Goal: Task Accomplishment & Management: Use online tool/utility

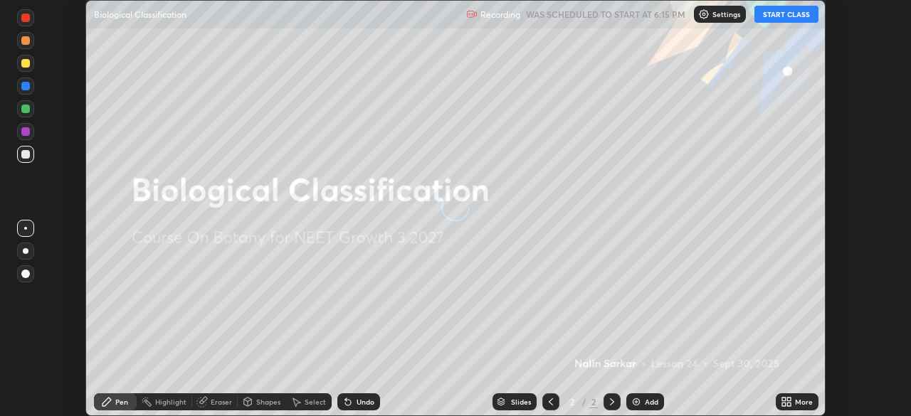
scroll to position [416, 911]
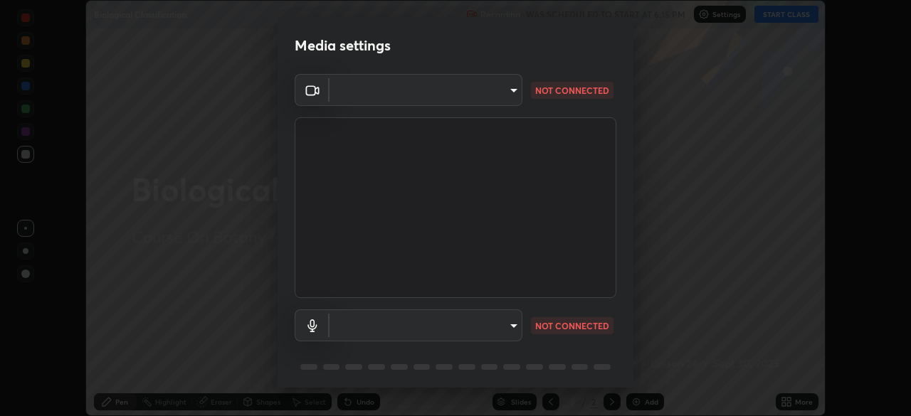
type input "09774d7d098996594ab6bce95c38d17c558d4da6542d49d5e665f1ab1cfd73a1"
type input "default"
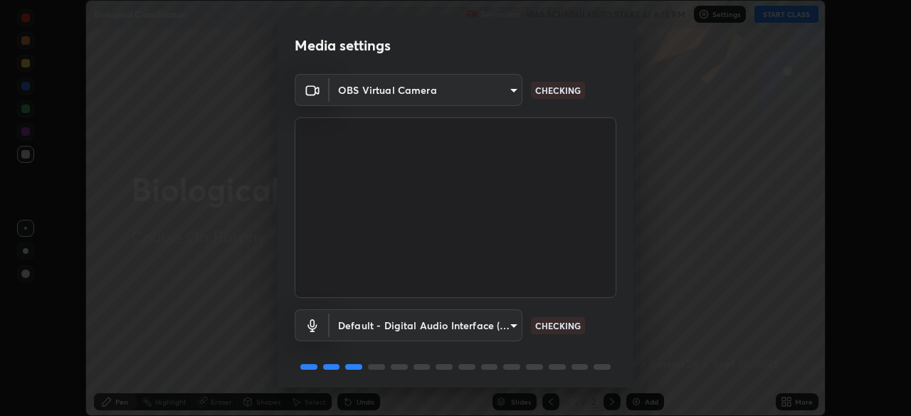
scroll to position [51, 0]
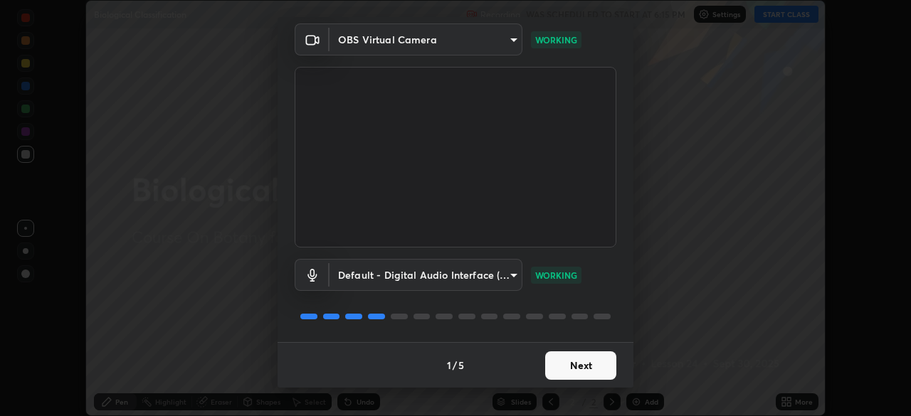
click at [564, 354] on button "Next" at bounding box center [580, 365] width 71 height 28
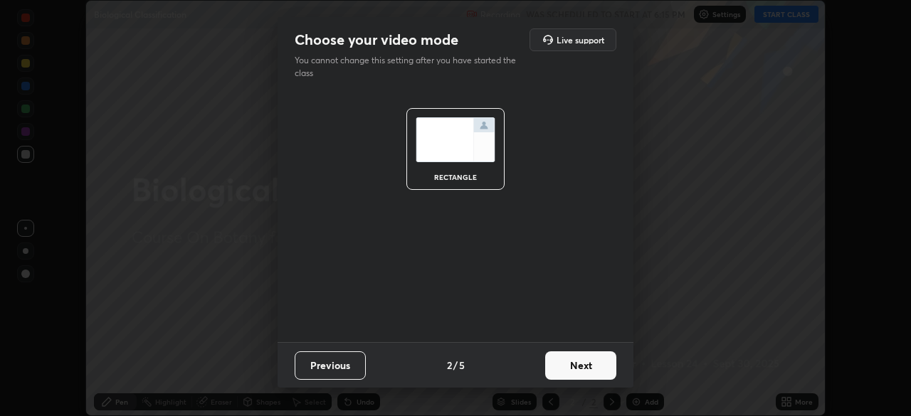
scroll to position [0, 0]
click at [563, 367] on button "Next" at bounding box center [580, 365] width 71 height 28
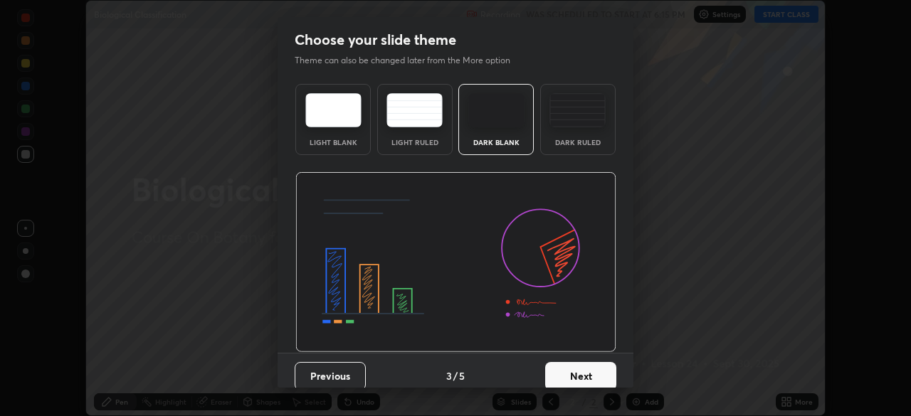
click at [561, 376] on button "Next" at bounding box center [580, 376] width 71 height 28
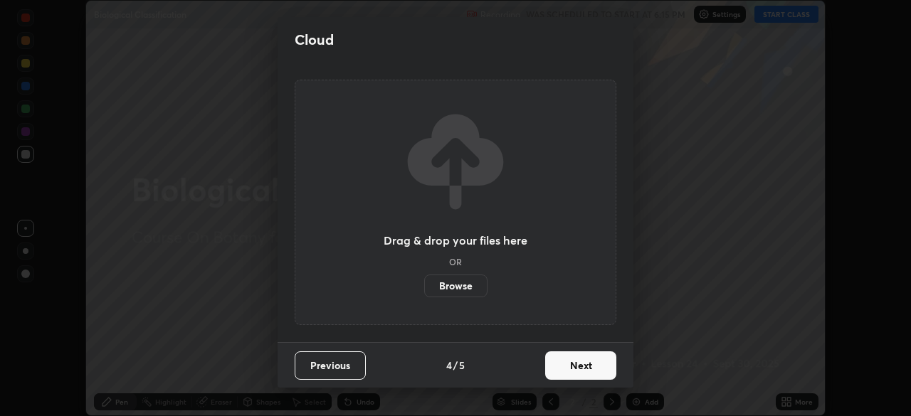
click at [572, 371] on button "Next" at bounding box center [580, 365] width 71 height 28
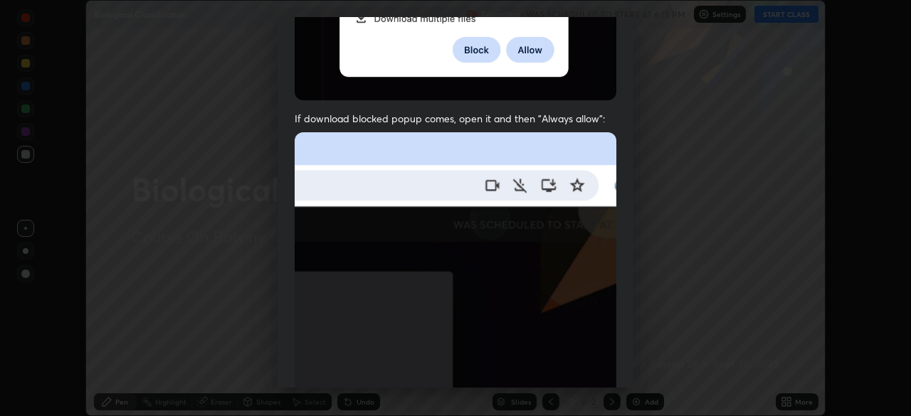
scroll to position [291, 0]
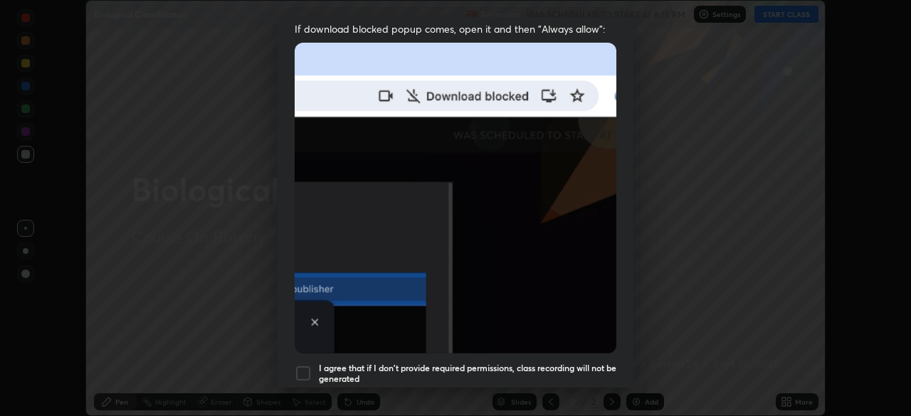
click at [299, 365] on div at bounding box center [303, 373] width 17 height 17
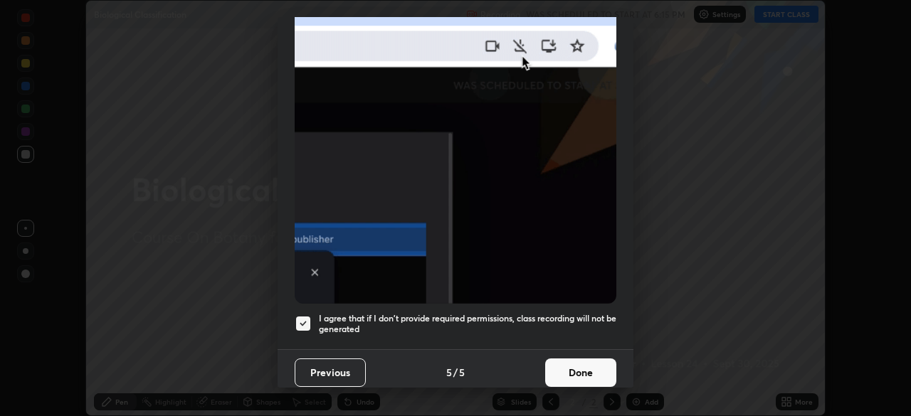
click at [563, 365] on button "Done" at bounding box center [580, 373] width 71 height 28
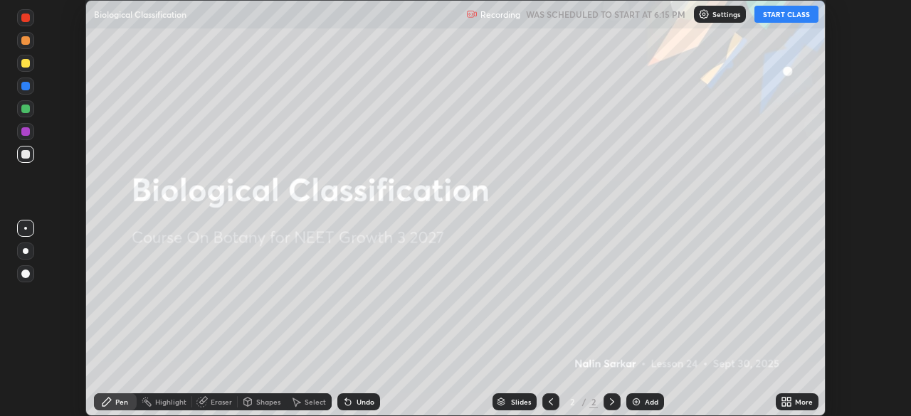
click at [778, 14] on button "START CLASS" at bounding box center [786, 14] width 64 height 17
click at [788, 404] on icon at bounding box center [789, 405] width 4 height 4
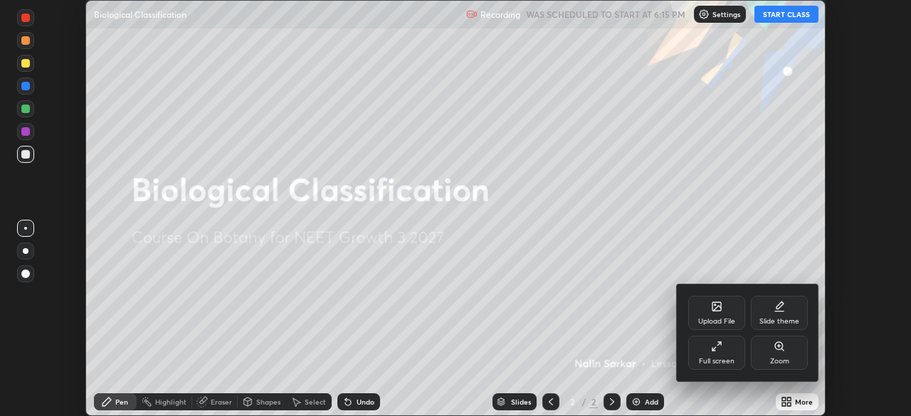
click at [784, 10] on div at bounding box center [455, 208] width 911 height 416
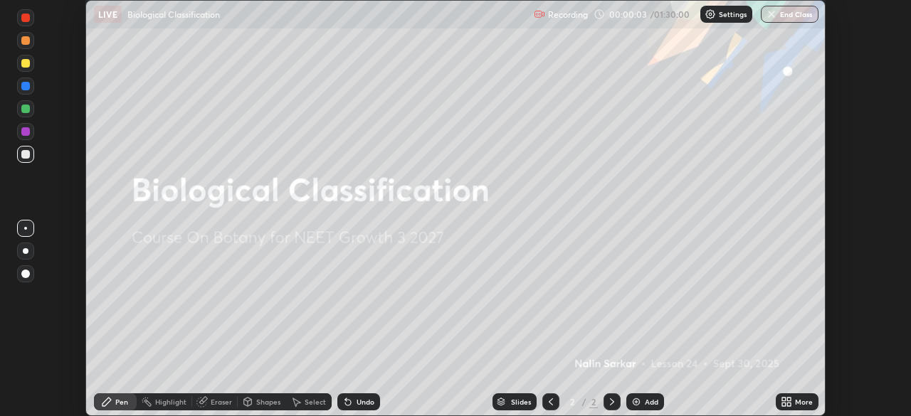
click at [792, 403] on div "More" at bounding box center [796, 401] width 43 height 17
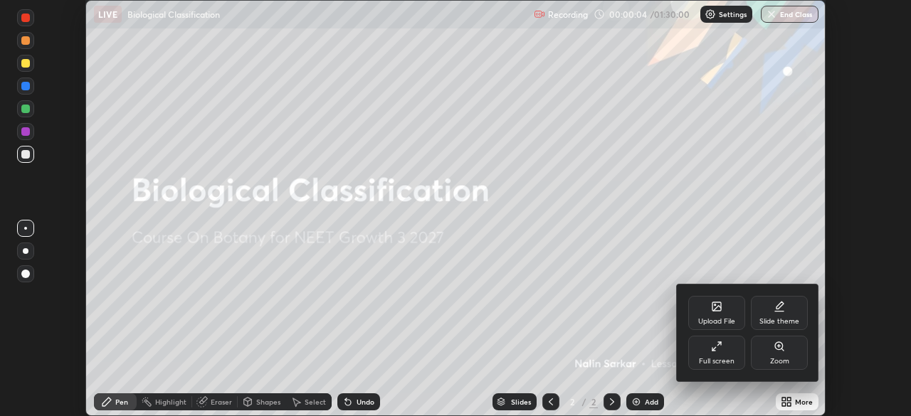
click at [718, 309] on icon at bounding box center [716, 306] width 9 height 9
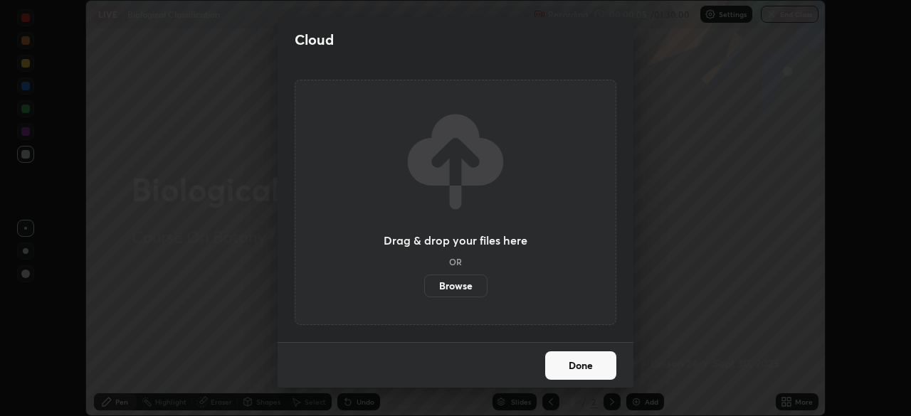
click at [461, 286] on label "Browse" at bounding box center [455, 286] width 63 height 23
click at [424, 286] on input "Browse" at bounding box center [424, 286] width 0 height 23
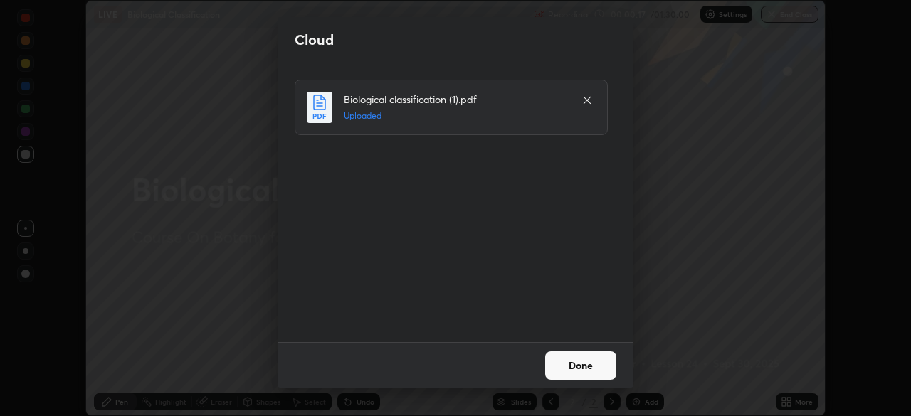
click at [585, 361] on button "Done" at bounding box center [580, 365] width 71 height 28
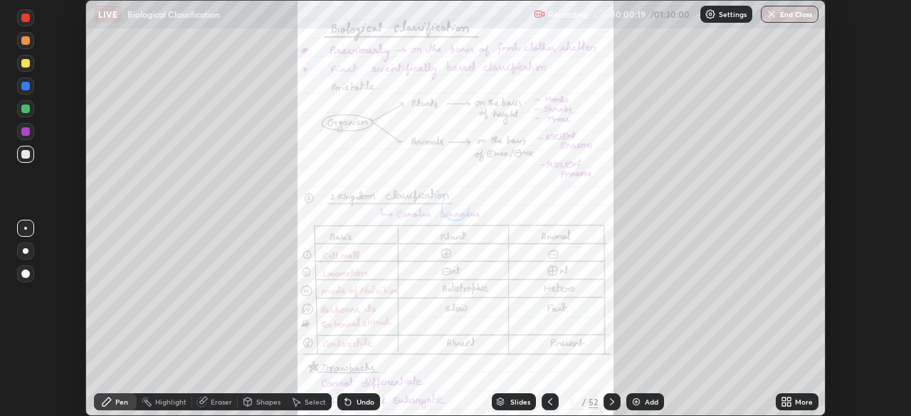
click at [790, 409] on div "More" at bounding box center [796, 401] width 43 height 17
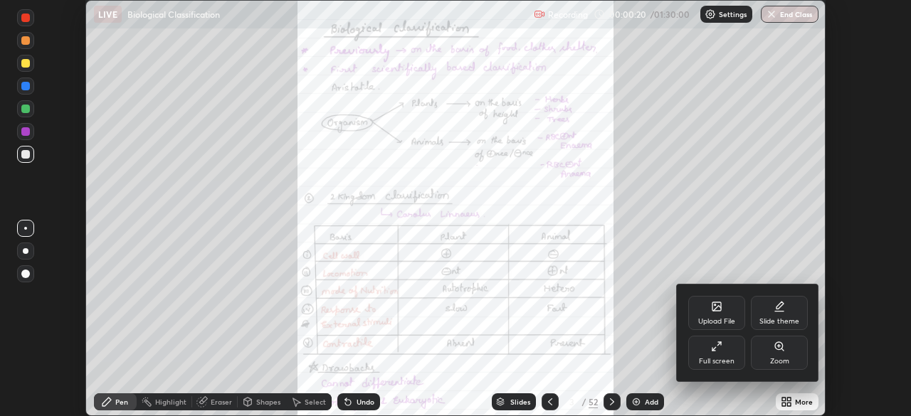
click at [635, 330] on div at bounding box center [455, 208] width 911 height 416
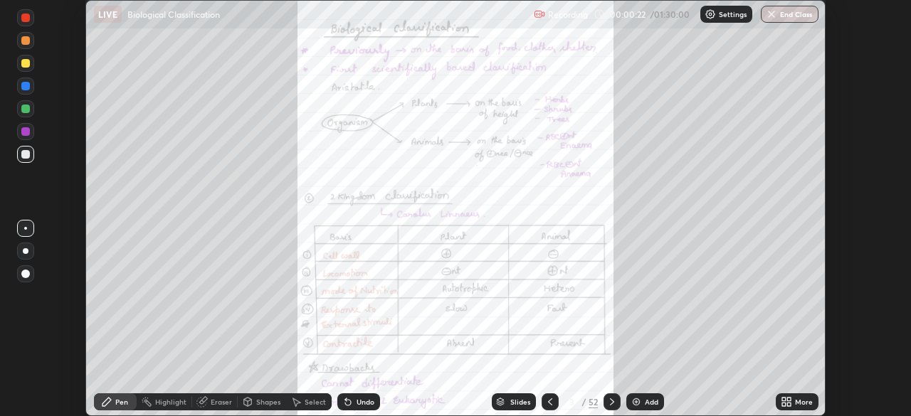
click at [515, 402] on div "Slides" at bounding box center [520, 401] width 20 height 7
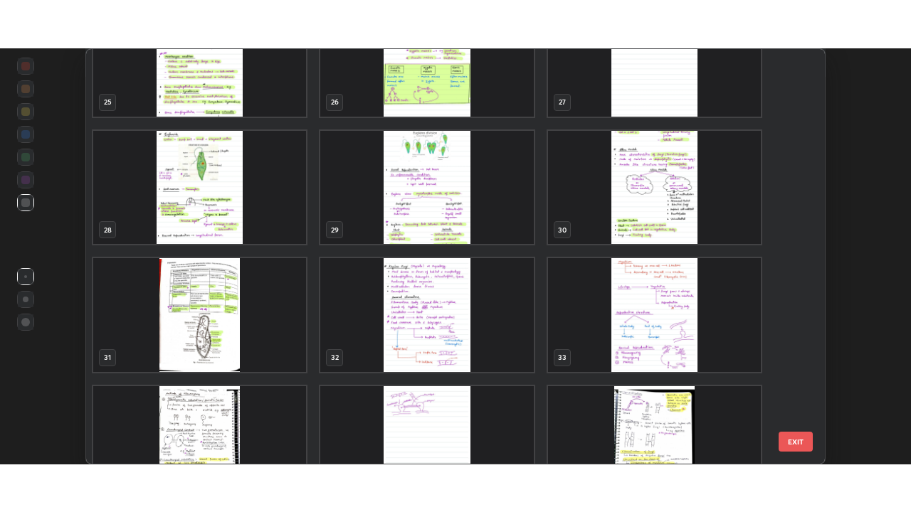
scroll to position [1063, 0]
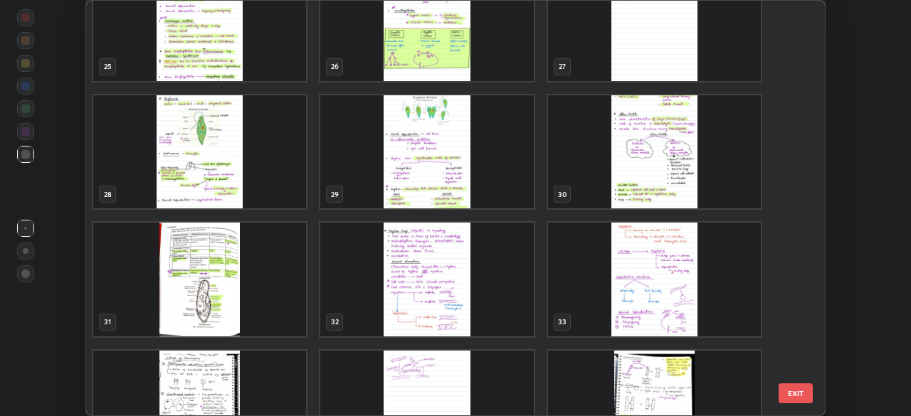
click at [233, 180] on img "grid" at bounding box center [199, 152] width 213 height 114
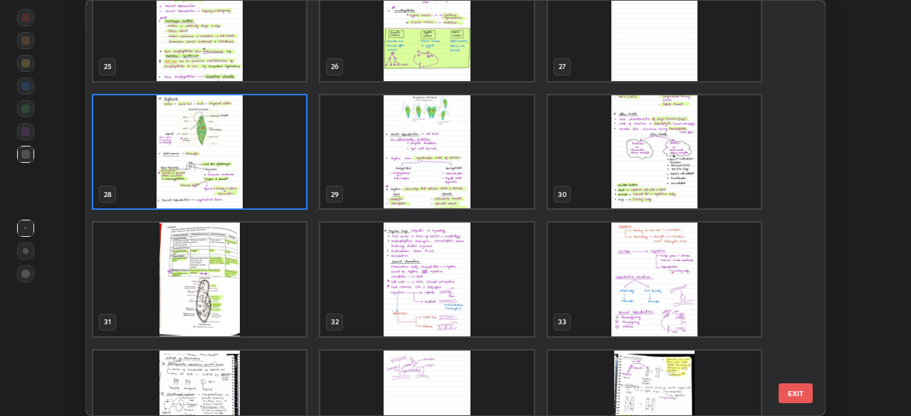
click at [212, 181] on img "grid" at bounding box center [199, 152] width 213 height 114
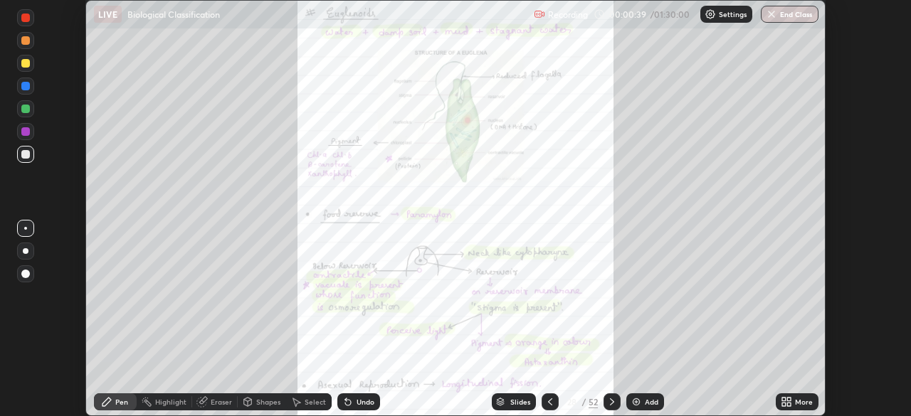
click at [213, 184] on img "grid" at bounding box center [199, 152] width 213 height 114
click at [795, 398] on div "More" at bounding box center [804, 401] width 18 height 7
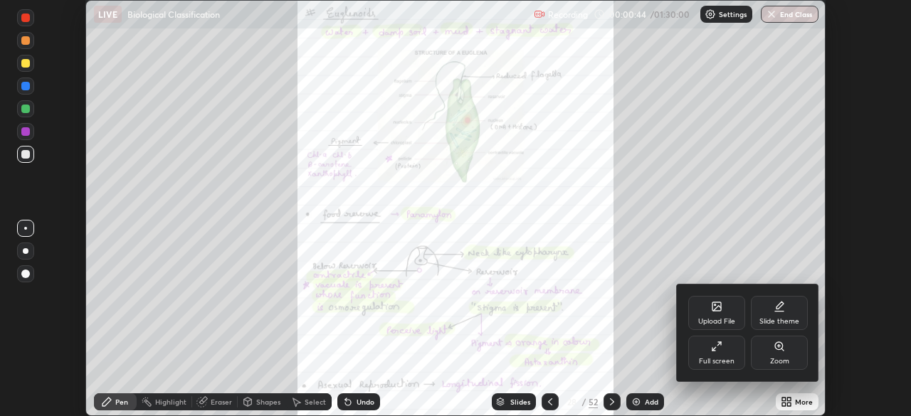
click at [610, 403] on div at bounding box center [455, 208] width 911 height 416
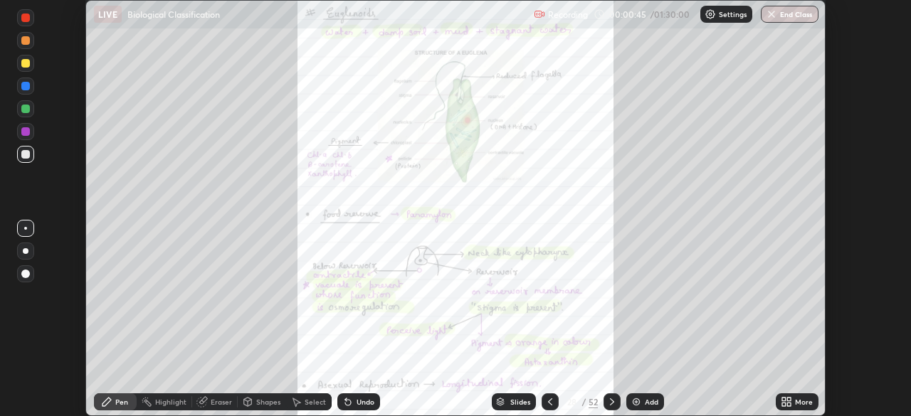
click at [610, 402] on icon at bounding box center [611, 401] width 11 height 11
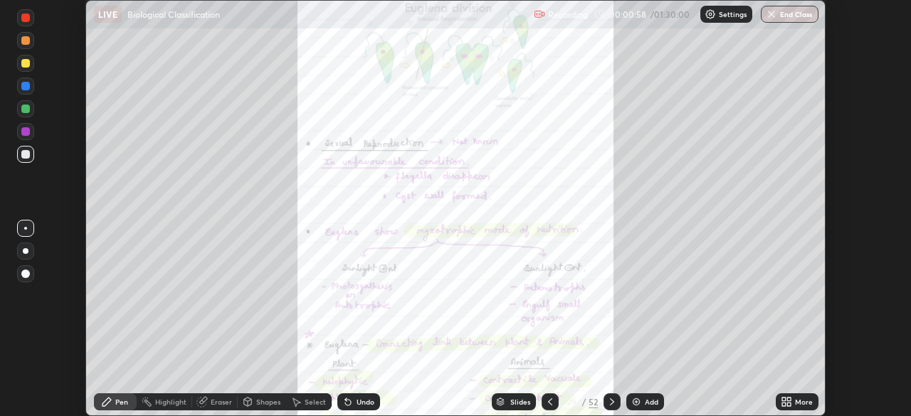
click at [610, 402] on icon at bounding box center [611, 401] width 11 height 11
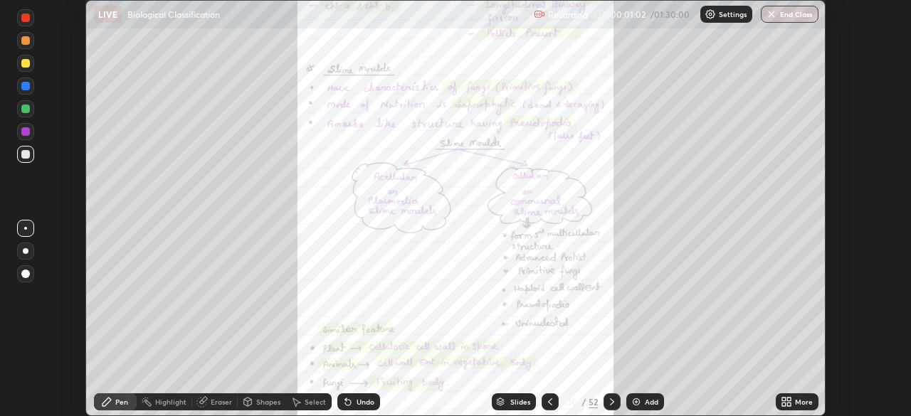
click at [555, 401] on div at bounding box center [549, 401] width 17 height 17
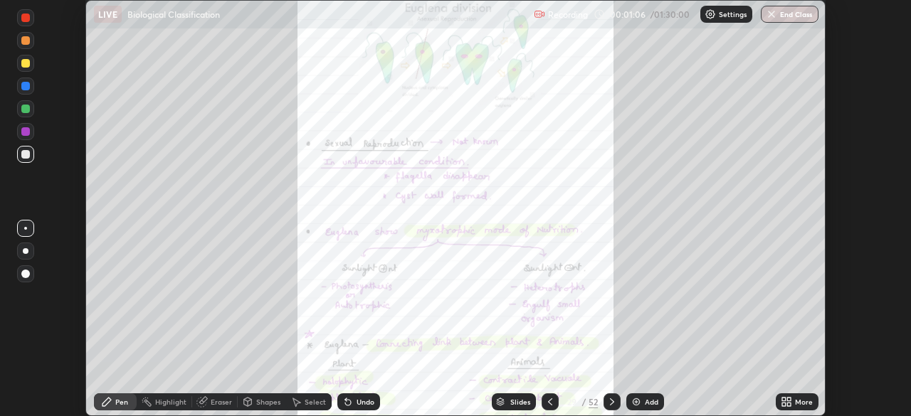
click at [553, 396] on div at bounding box center [549, 401] width 17 height 17
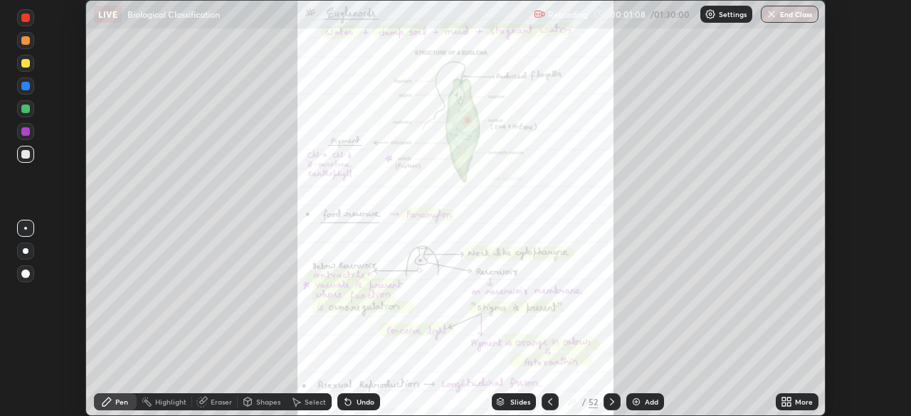
click at [788, 399] on icon at bounding box center [789, 400] width 4 height 4
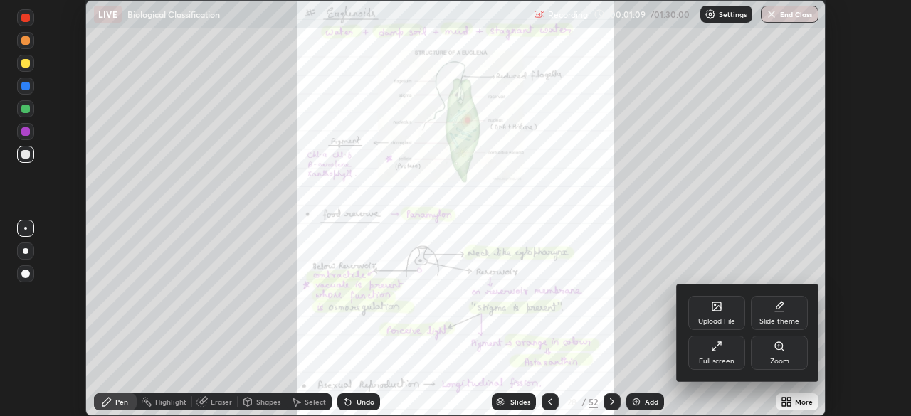
click at [728, 355] on div "Full screen" at bounding box center [716, 353] width 57 height 34
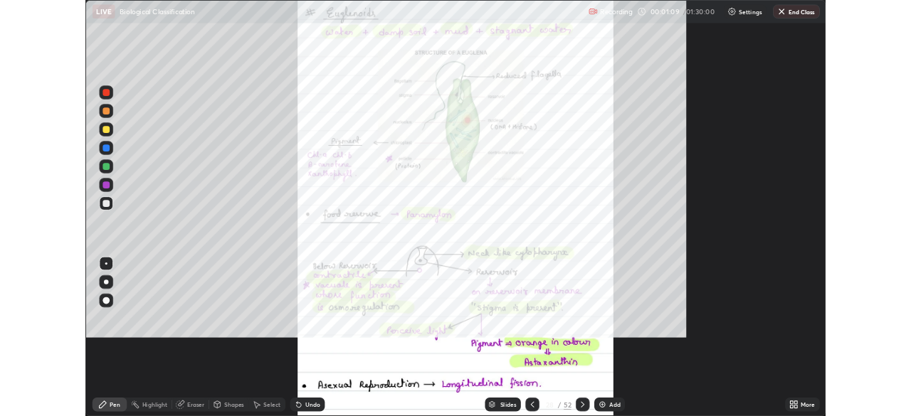
scroll to position [512, 911]
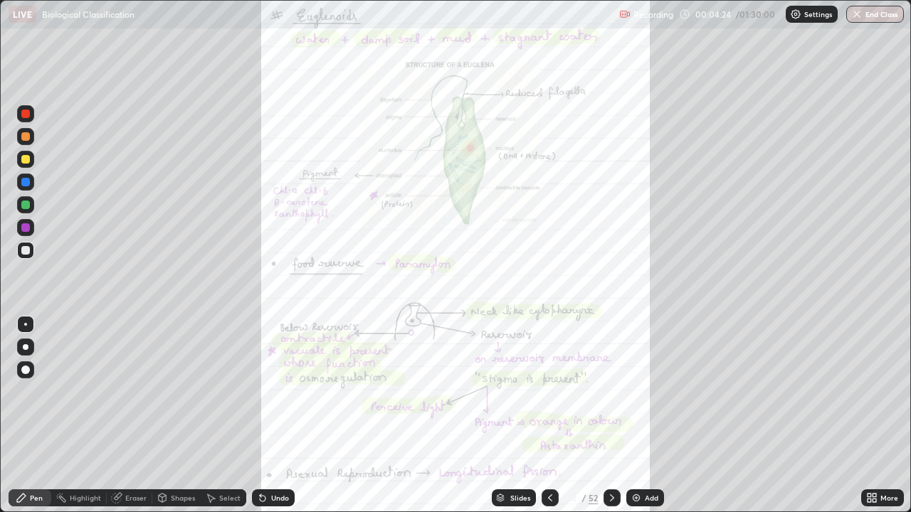
click at [876, 415] on icon at bounding box center [874, 501] width 4 height 4
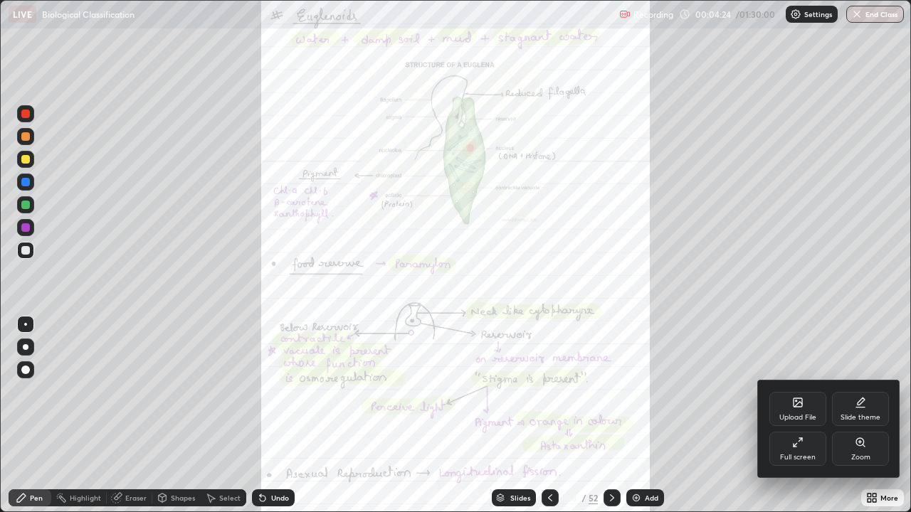
click at [849, 415] on div "Zoom" at bounding box center [860, 449] width 57 height 34
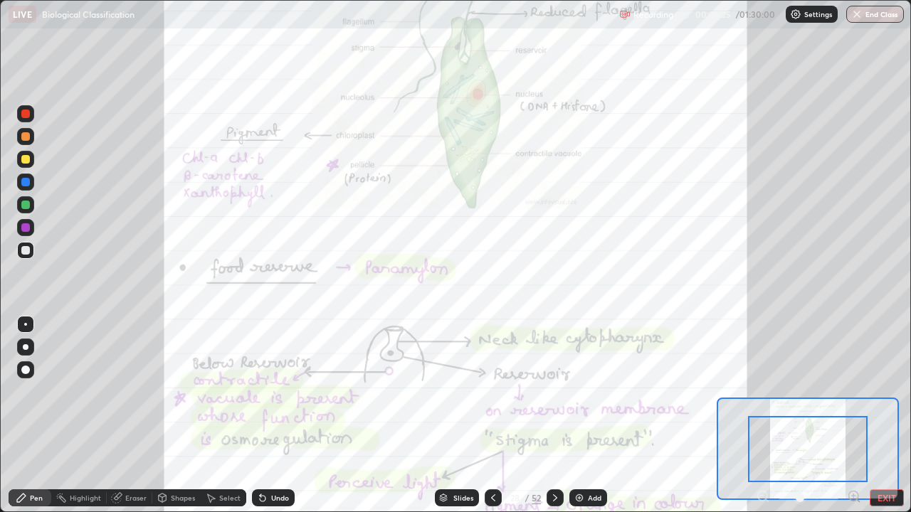
click at [853, 415] on icon at bounding box center [854, 496] width 4 height 0
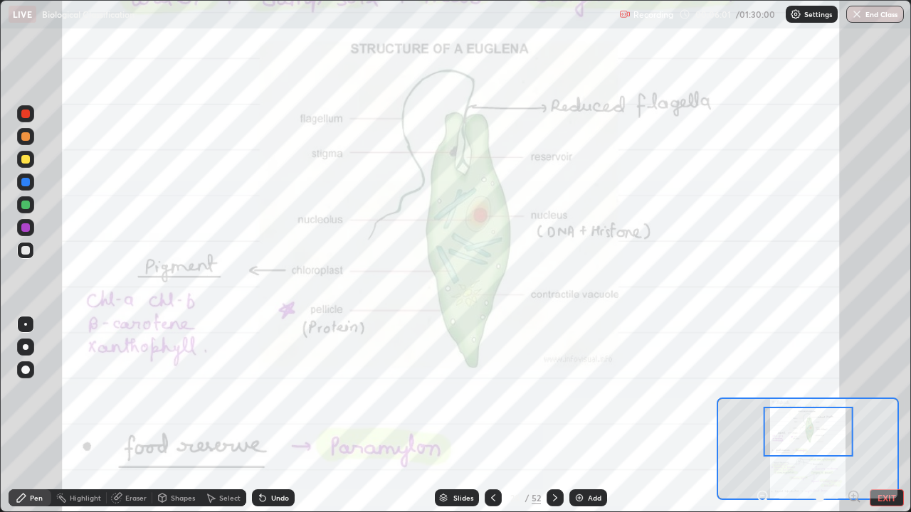
click at [24, 228] on div at bounding box center [25, 227] width 9 height 9
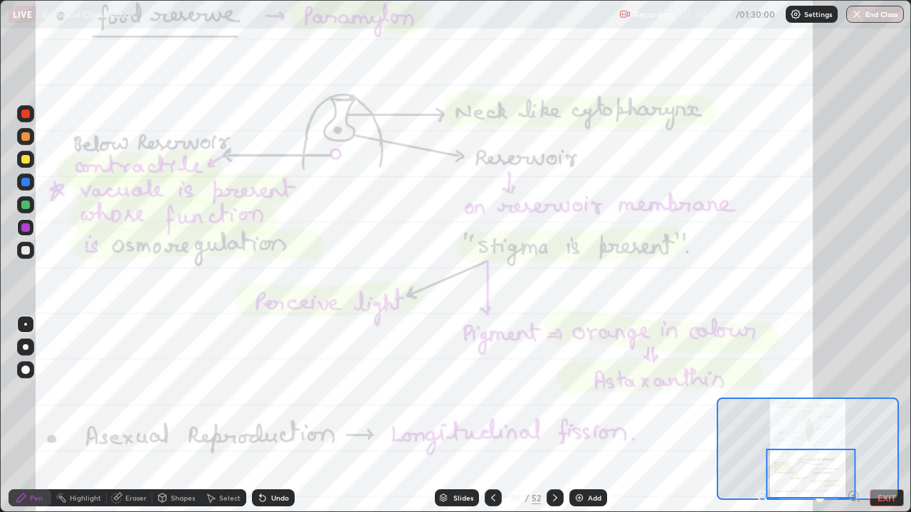
click at [553, 415] on icon at bounding box center [554, 497] width 11 height 11
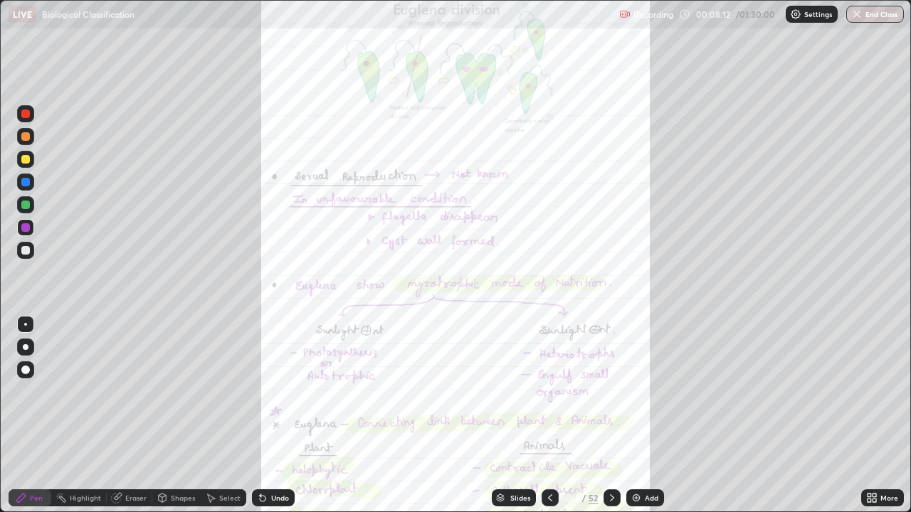
click at [874, 415] on icon at bounding box center [874, 496] width 4 height 4
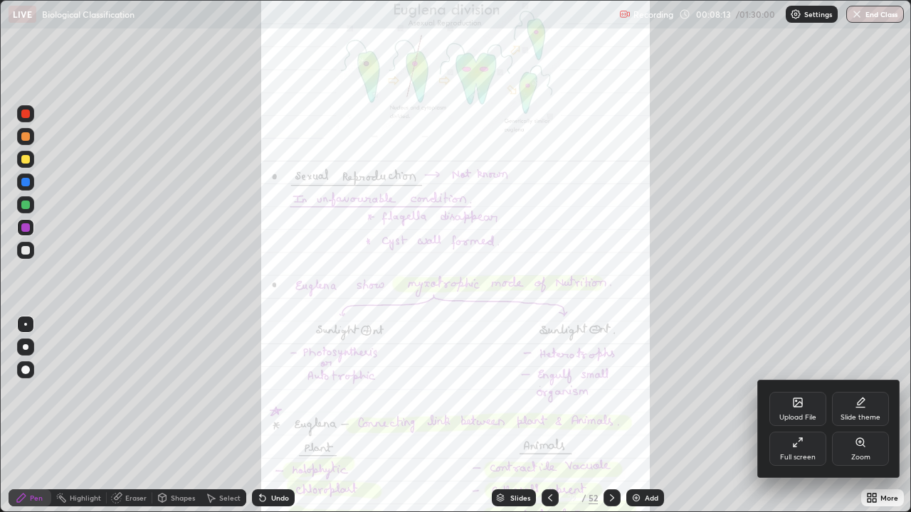
click at [852, 415] on div "Zoom" at bounding box center [860, 449] width 57 height 34
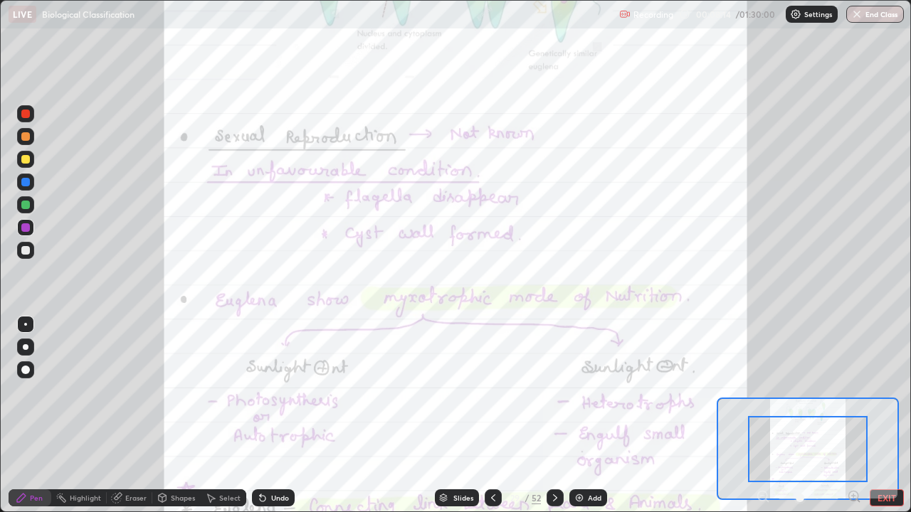
click at [853, 415] on icon at bounding box center [854, 496] width 4 height 0
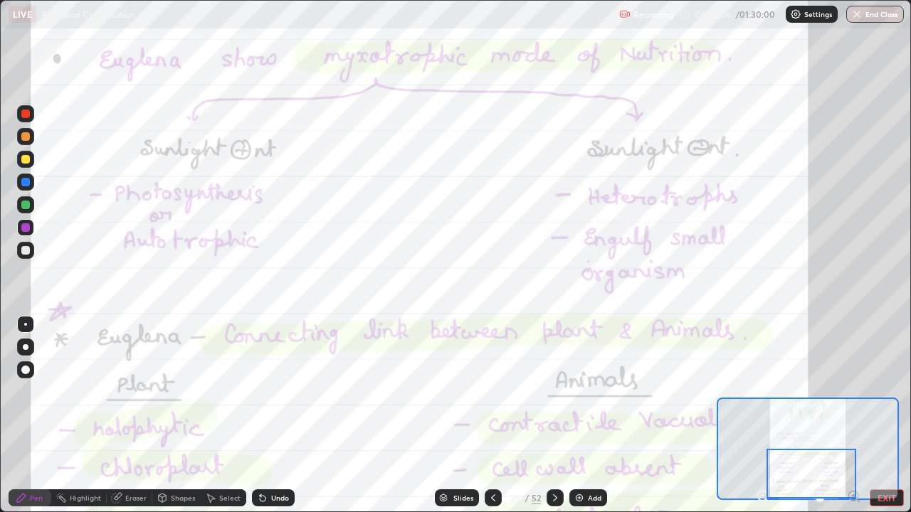
click at [553, 415] on icon at bounding box center [554, 497] width 11 height 11
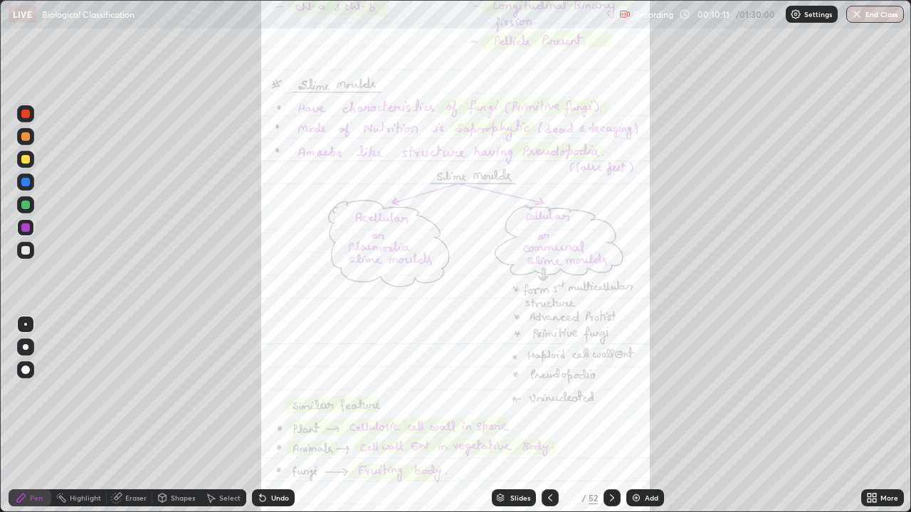
click at [886, 415] on div "More" at bounding box center [889, 497] width 18 height 7
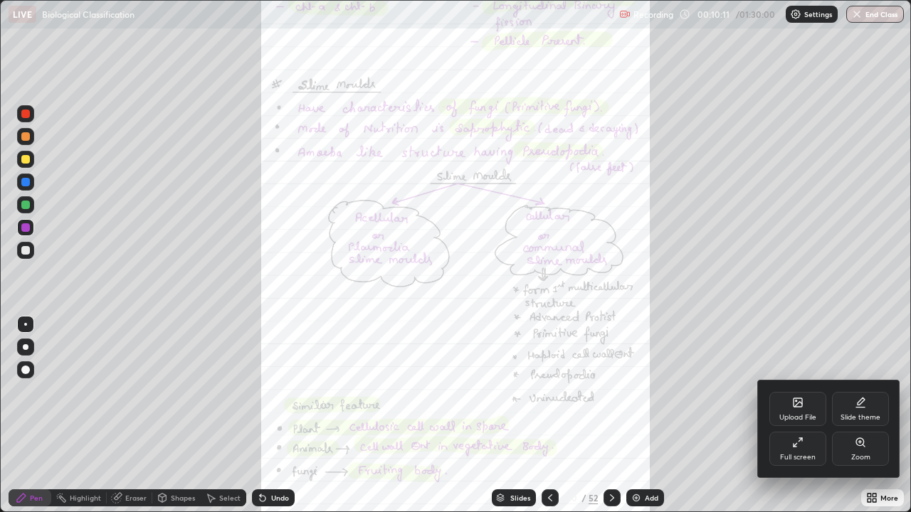
click at [854, 415] on div "Zoom" at bounding box center [860, 457] width 19 height 7
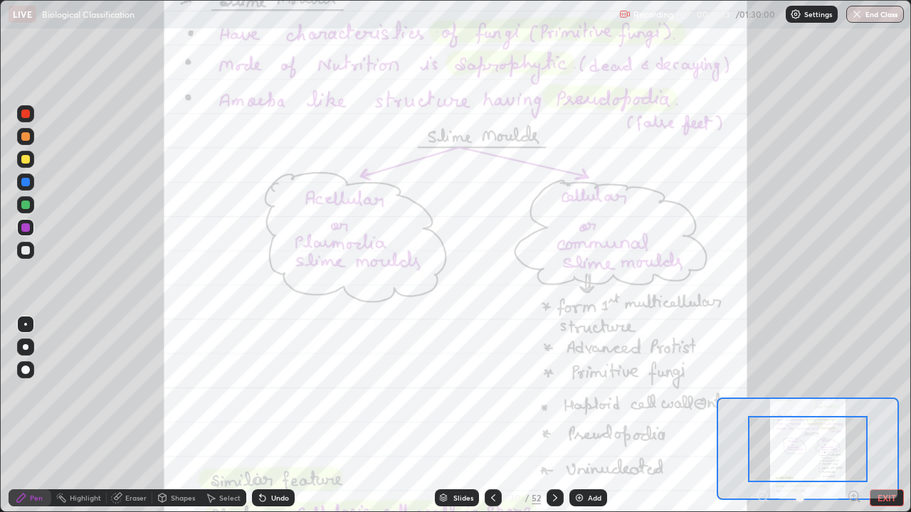
click at [851, 415] on icon at bounding box center [854, 496] width 14 height 14
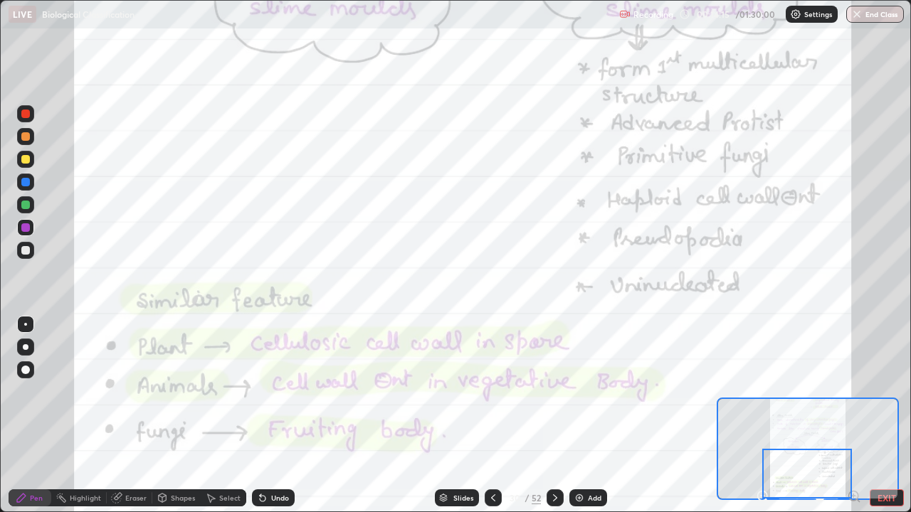
click at [555, 415] on icon at bounding box center [555, 497] width 4 height 7
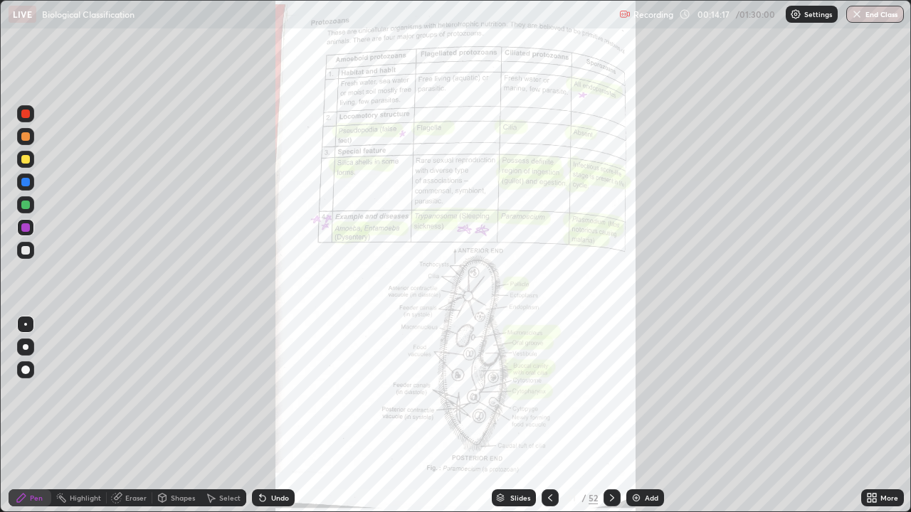
click at [873, 415] on icon at bounding box center [874, 496] width 4 height 4
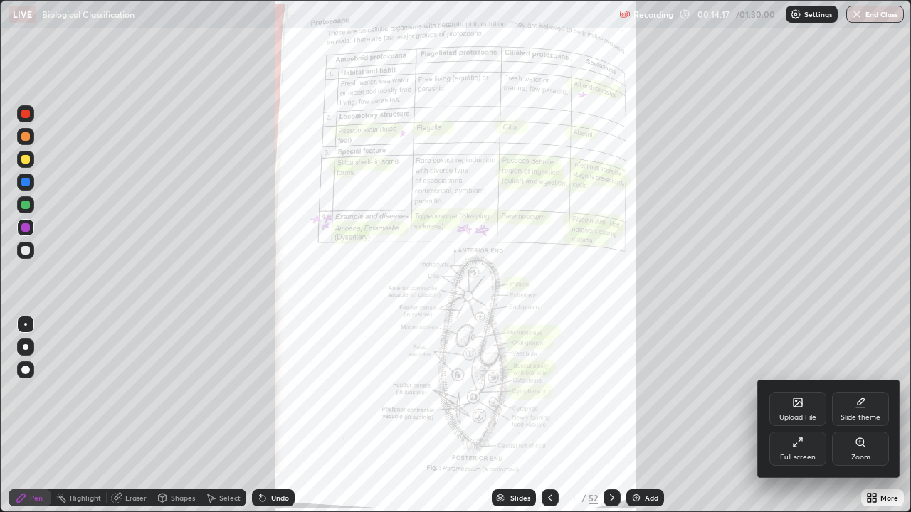
click at [854, 415] on div "Zoom" at bounding box center [860, 449] width 57 height 34
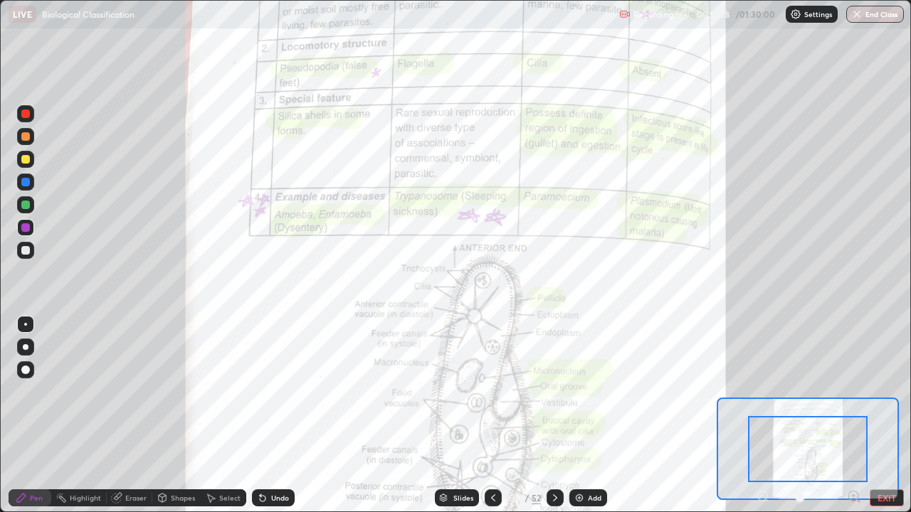
click at [853, 415] on icon at bounding box center [854, 496] width 4 height 0
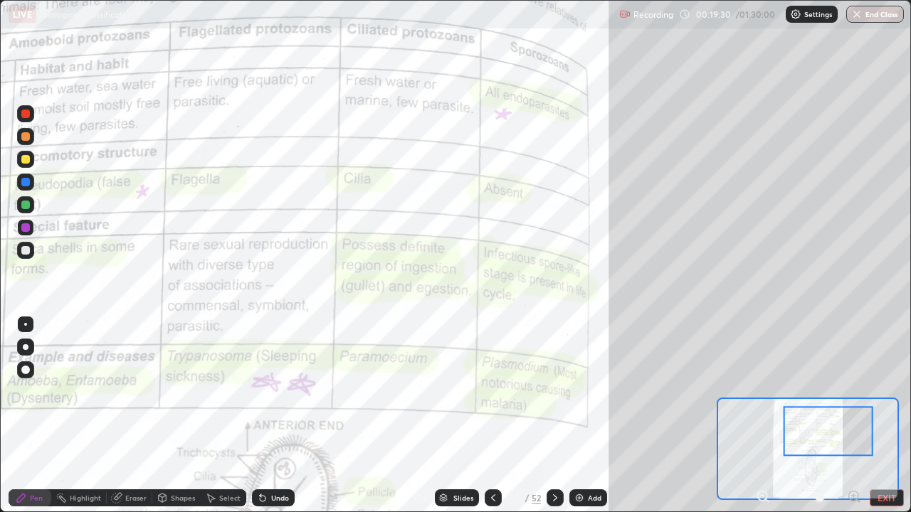
click at [492, 415] on icon at bounding box center [493, 497] width 4 height 7
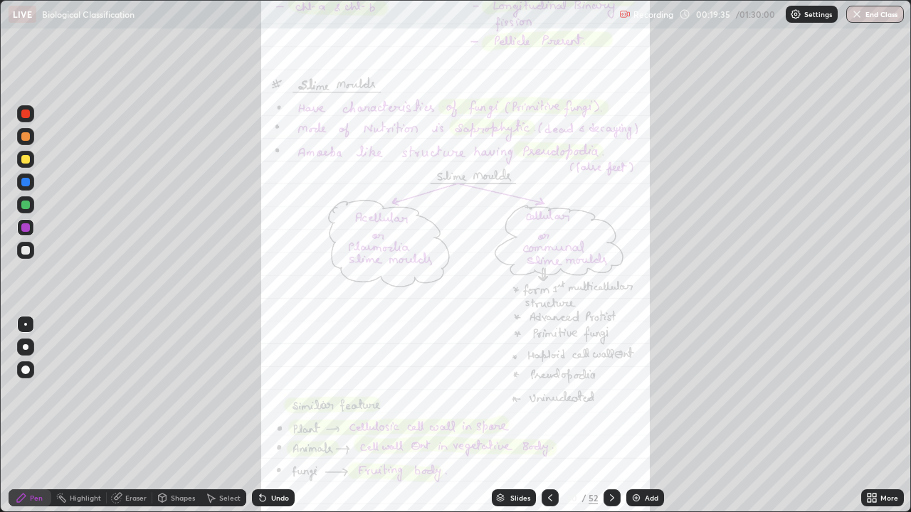
click at [548, 415] on icon at bounding box center [549, 497] width 11 height 11
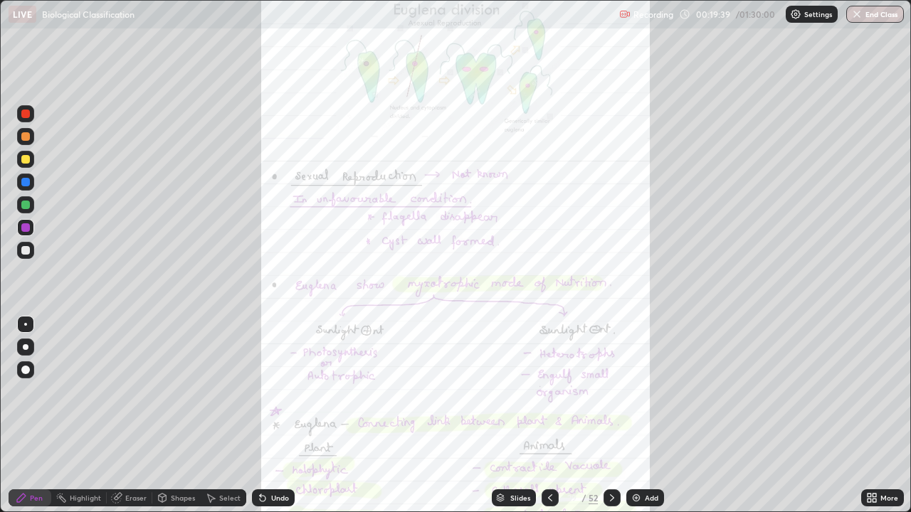
click at [610, 415] on icon at bounding box center [611, 497] width 11 height 11
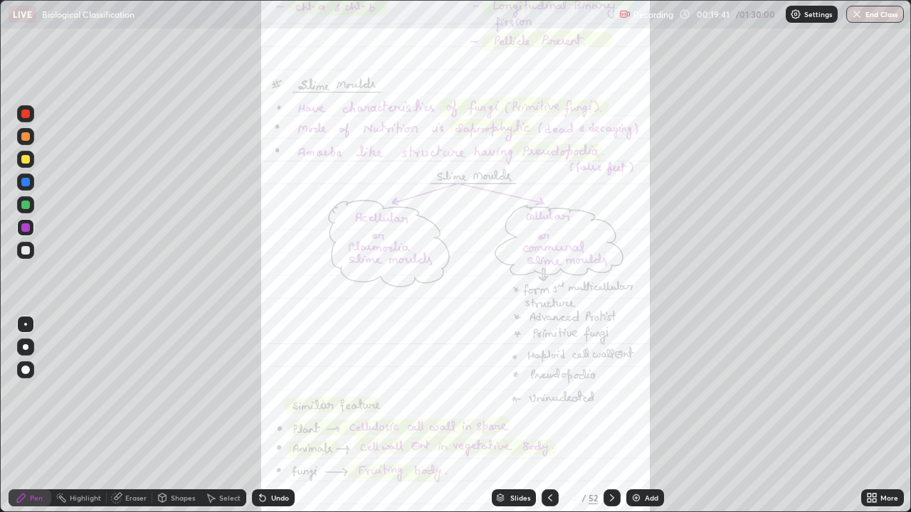
click at [880, 415] on div "More" at bounding box center [889, 497] width 18 height 7
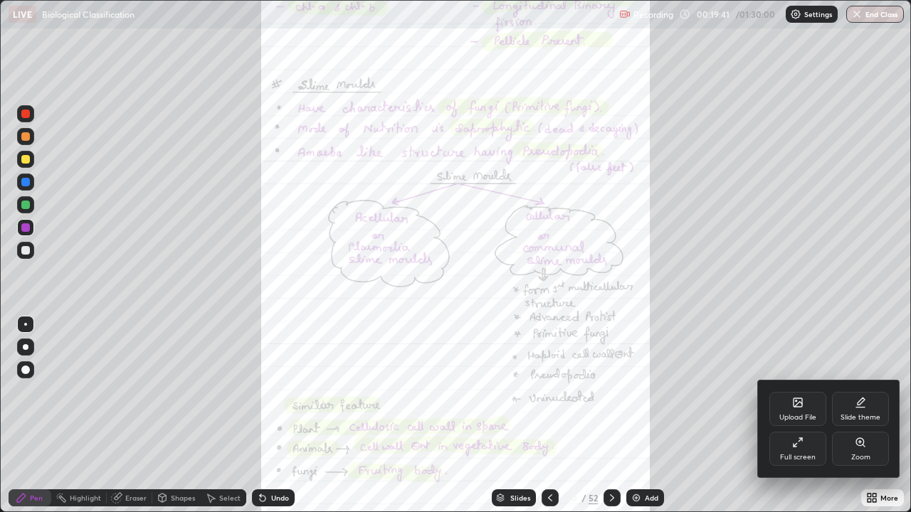
click at [853, 415] on div "Zoom" at bounding box center [860, 457] width 19 height 7
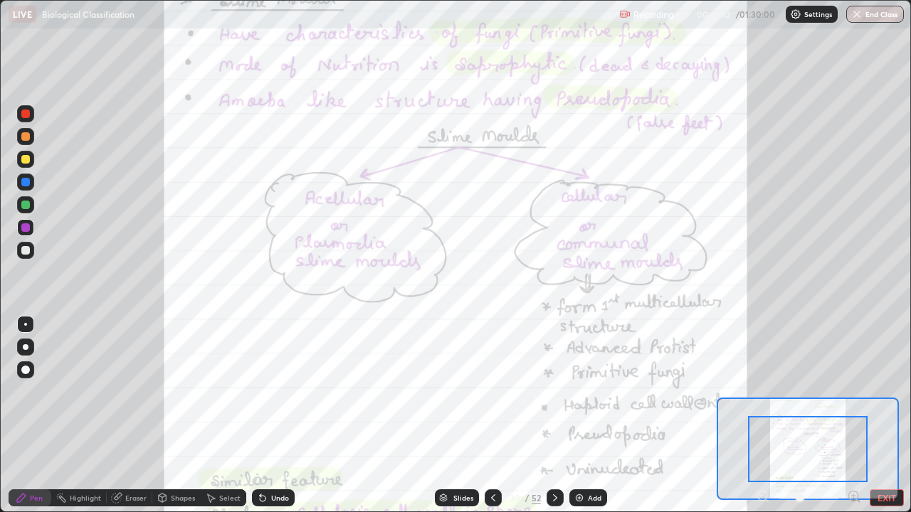
click at [853, 415] on icon at bounding box center [853, 496] width 0 height 4
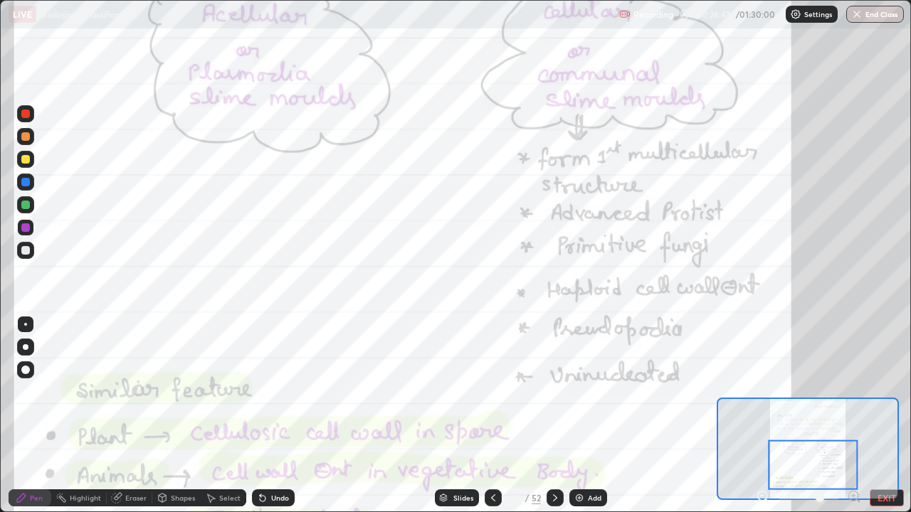
click at [800, 415] on div at bounding box center [813, 465] width 90 height 50
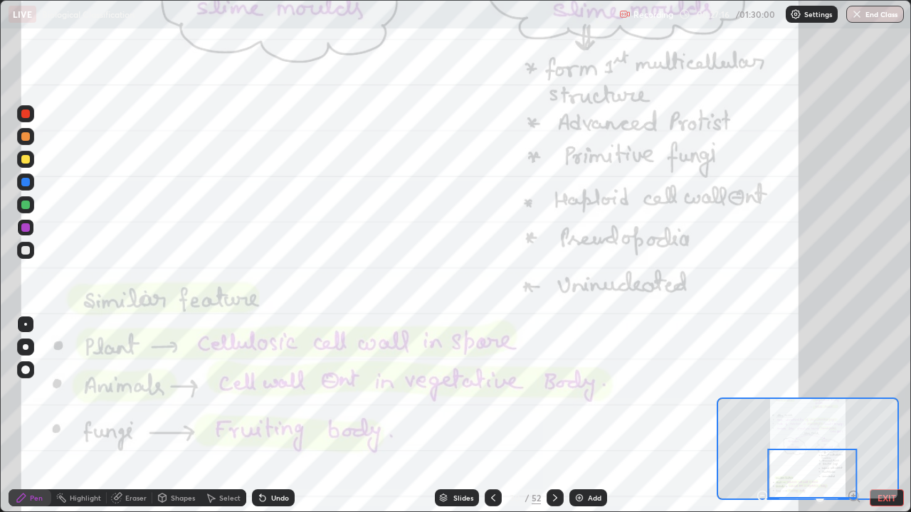
click at [554, 415] on icon at bounding box center [554, 497] width 11 height 11
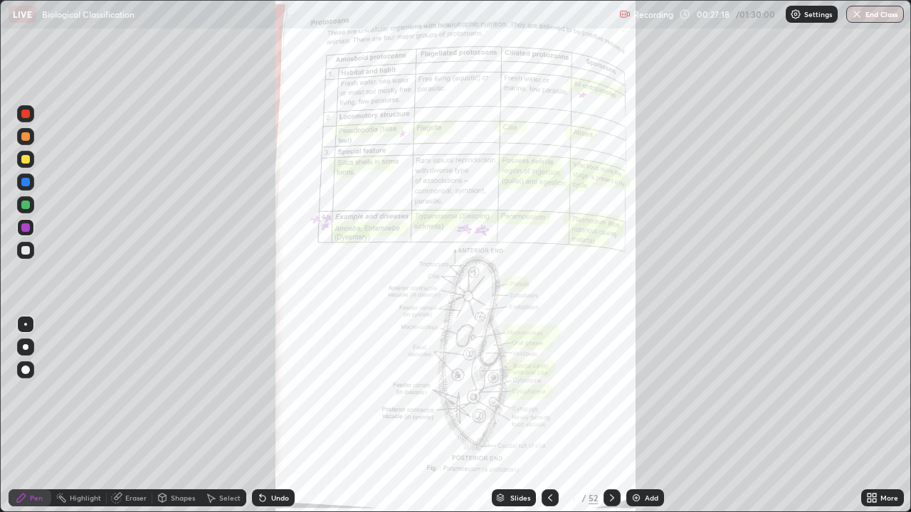
click at [880, 415] on div "More" at bounding box center [889, 497] width 18 height 7
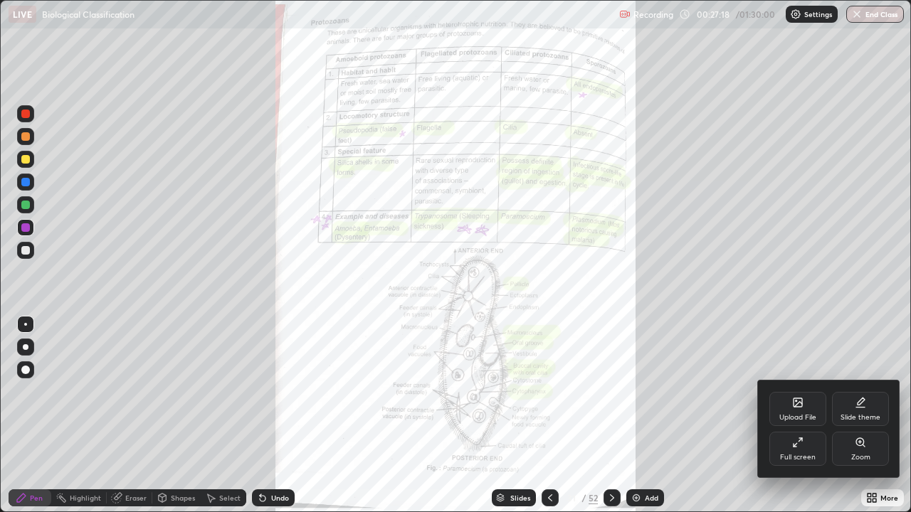
click at [866, 415] on div "Zoom" at bounding box center [860, 457] width 19 height 7
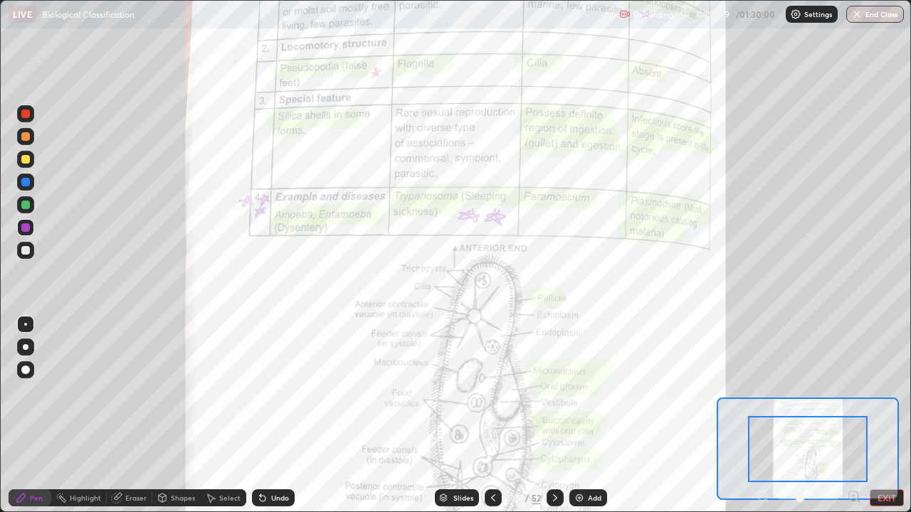
click at [853, 415] on icon at bounding box center [854, 496] width 4 height 0
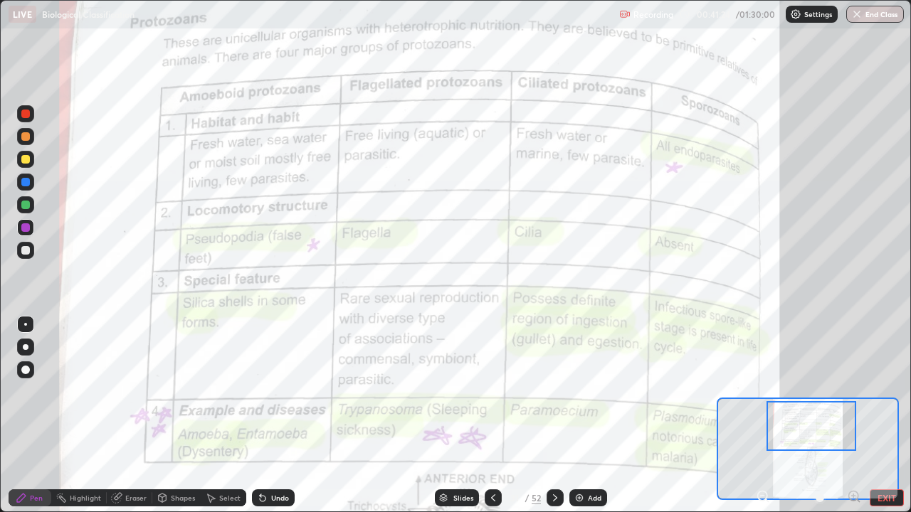
click at [558, 415] on div at bounding box center [554, 497] width 17 height 17
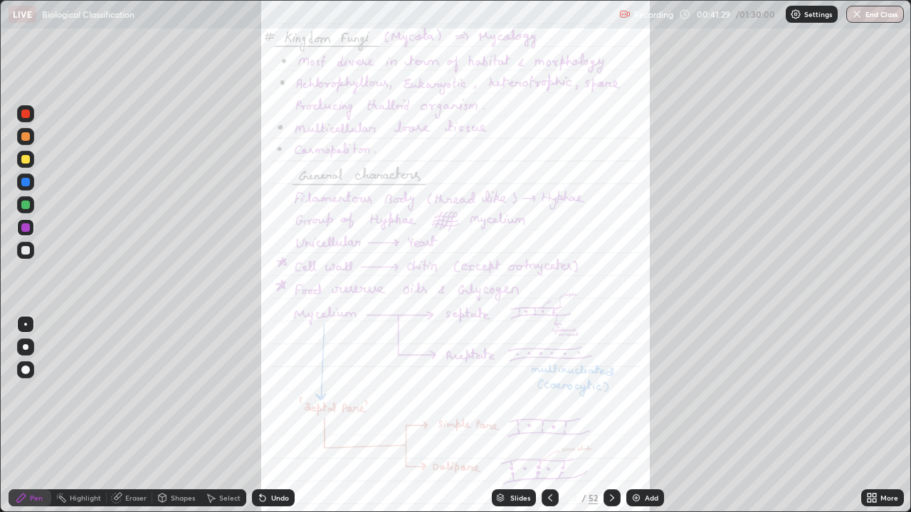
click at [888, 415] on div "More" at bounding box center [889, 497] width 18 height 7
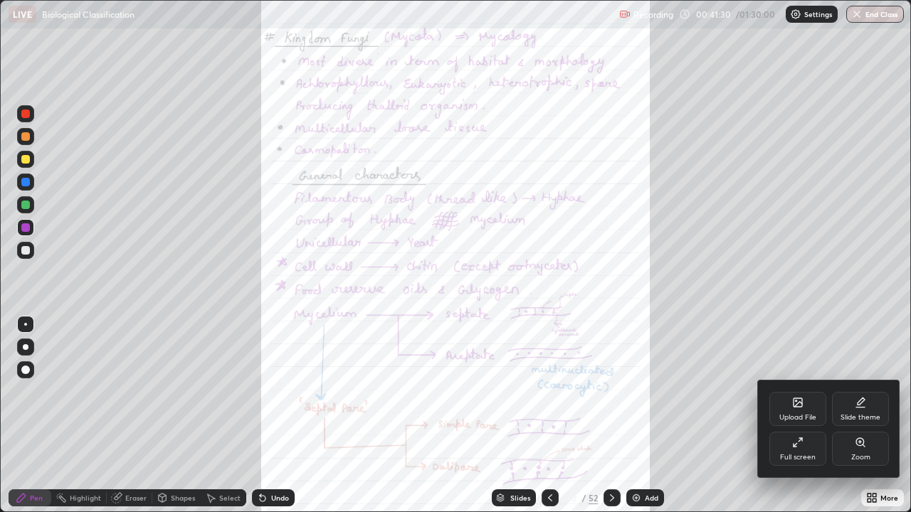
click at [854, 415] on div "Zoom" at bounding box center [860, 449] width 57 height 34
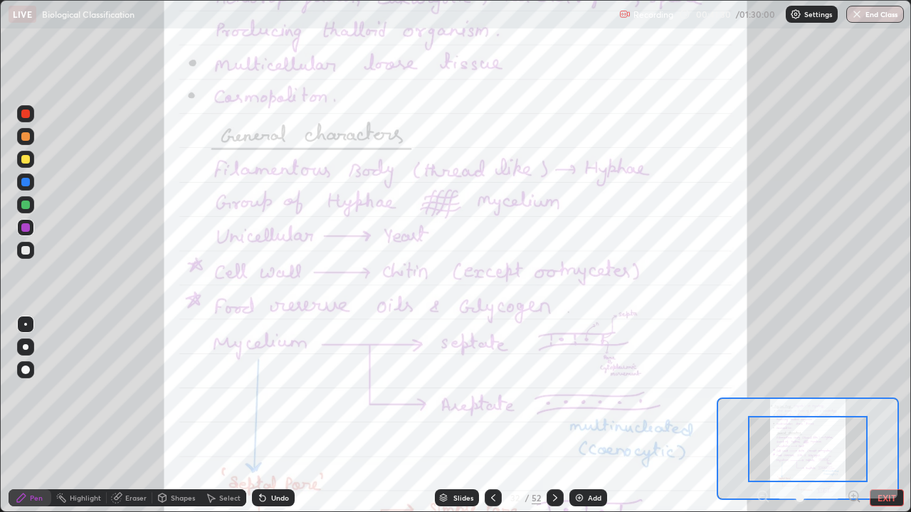
click at [853, 415] on icon at bounding box center [854, 496] width 4 height 0
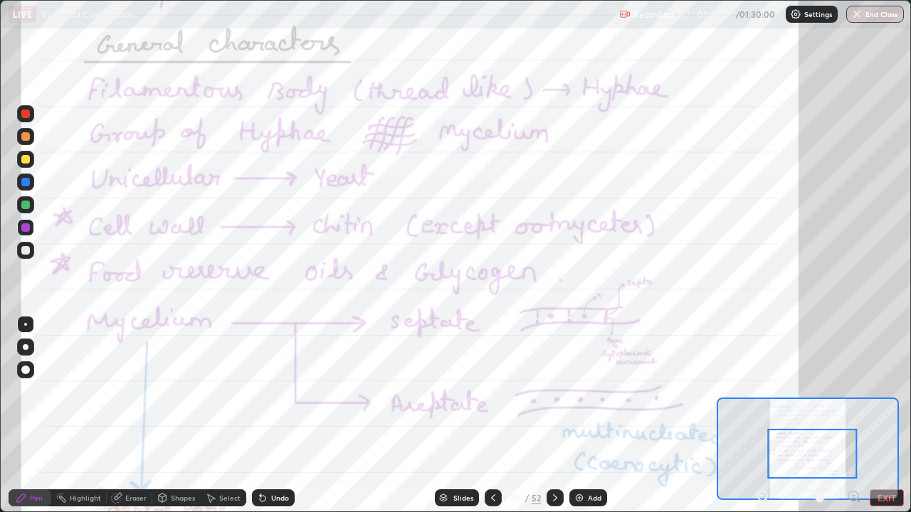
click at [765, 415] on icon at bounding box center [762, 496] width 14 height 14
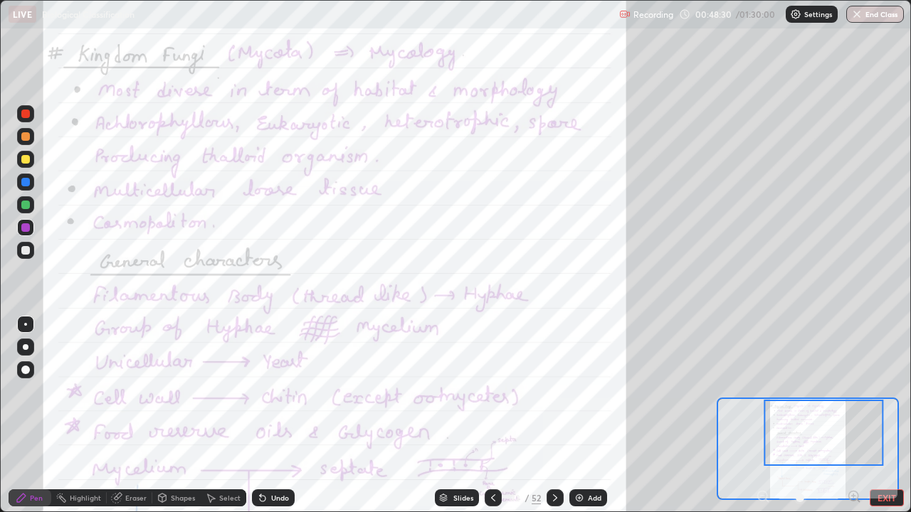
click at [853, 415] on icon at bounding box center [854, 496] width 4 height 0
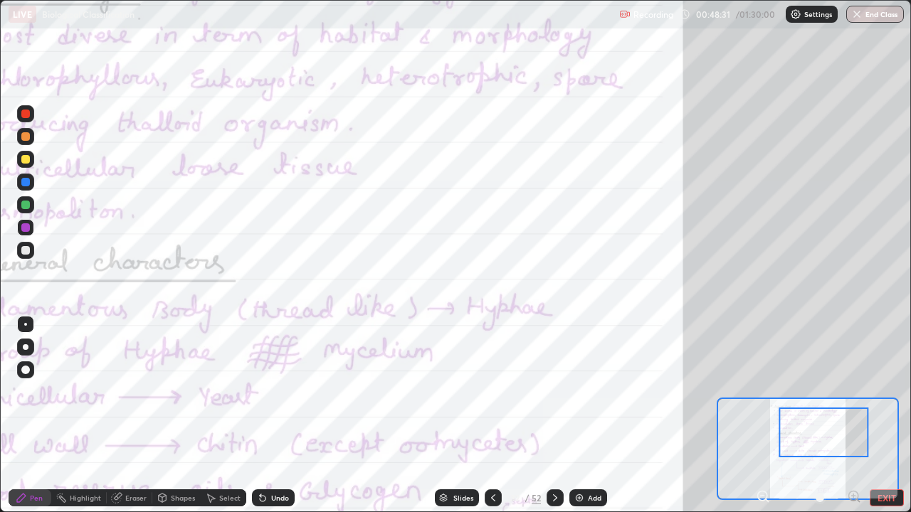
click at [853, 415] on icon at bounding box center [854, 496] width 4 height 0
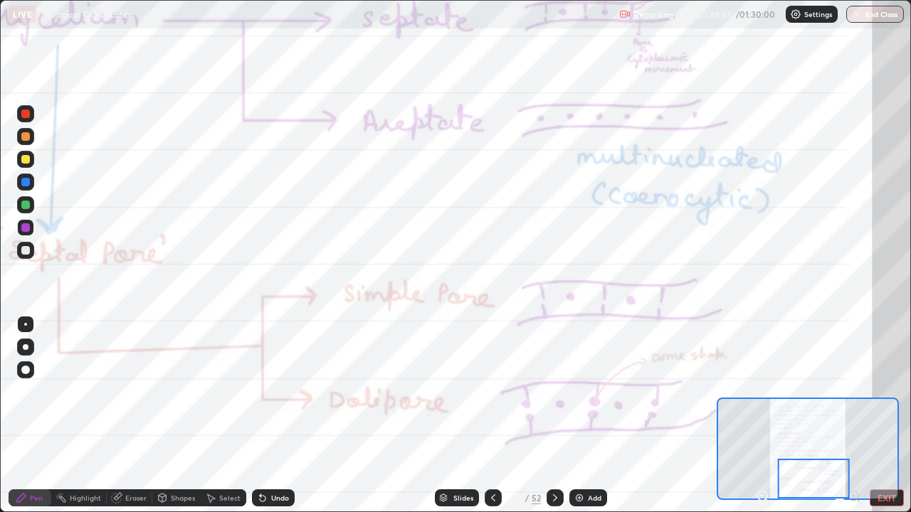
click at [554, 415] on icon at bounding box center [554, 497] width 11 height 11
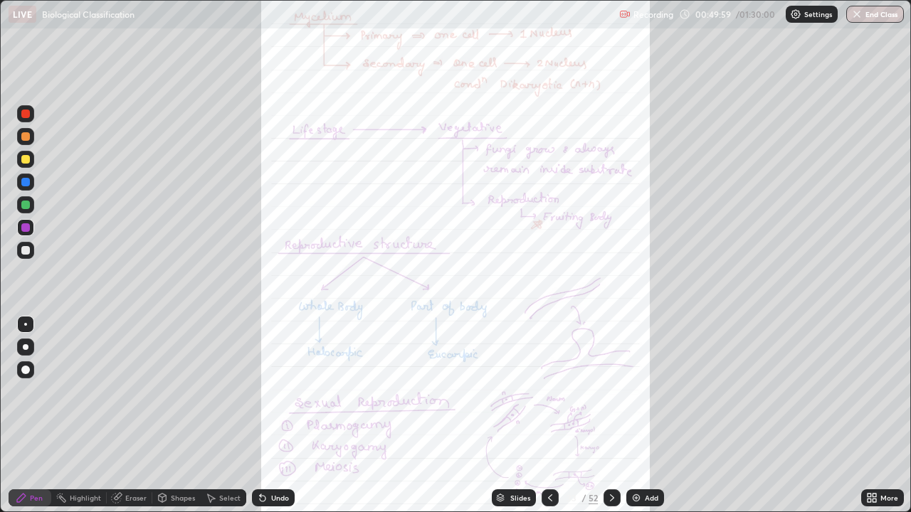
click at [882, 415] on div "More" at bounding box center [889, 497] width 18 height 7
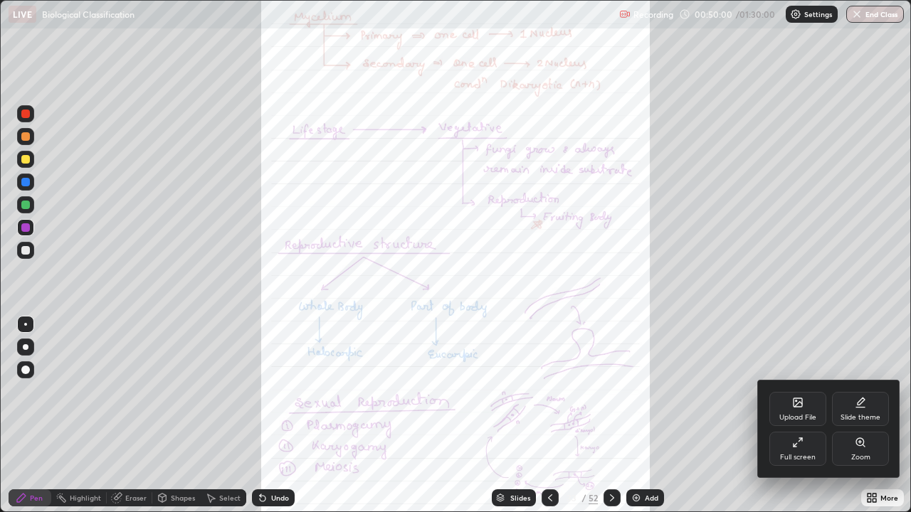
click at [866, 415] on div "Zoom" at bounding box center [860, 457] width 19 height 7
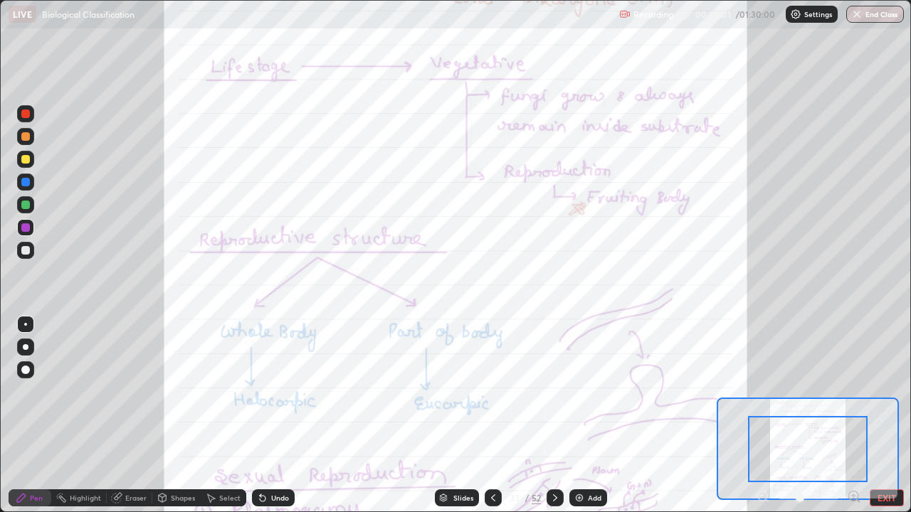
click at [853, 415] on icon at bounding box center [854, 496] width 4 height 0
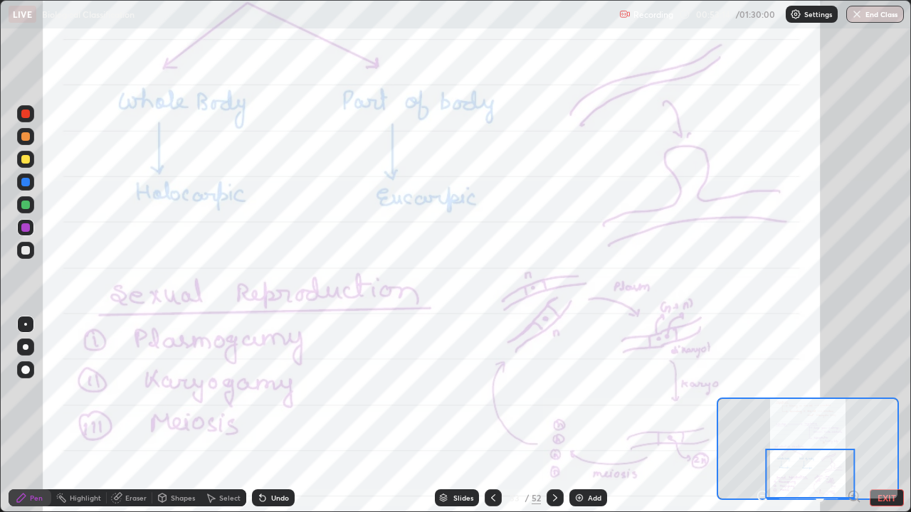
click at [585, 415] on div "Add" at bounding box center [588, 497] width 38 height 17
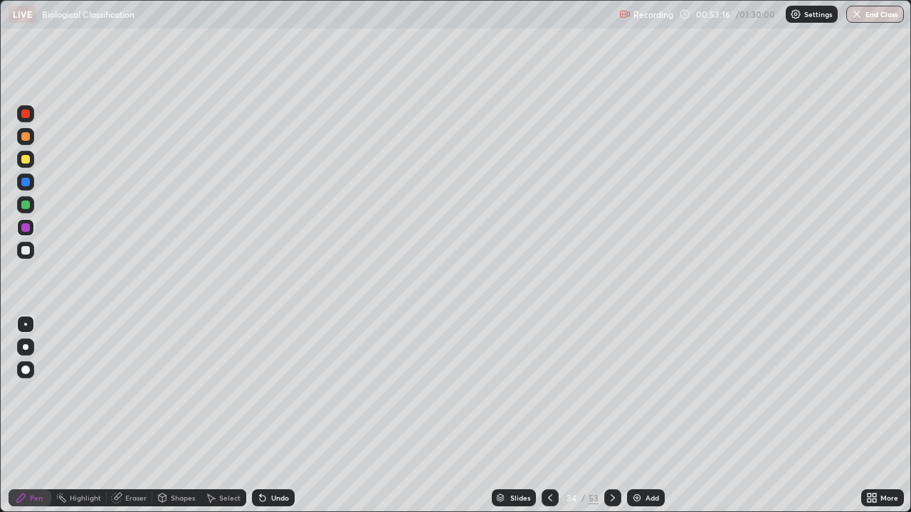
click at [24, 206] on div at bounding box center [25, 205] width 9 height 9
click at [548, 415] on icon at bounding box center [549, 497] width 11 height 11
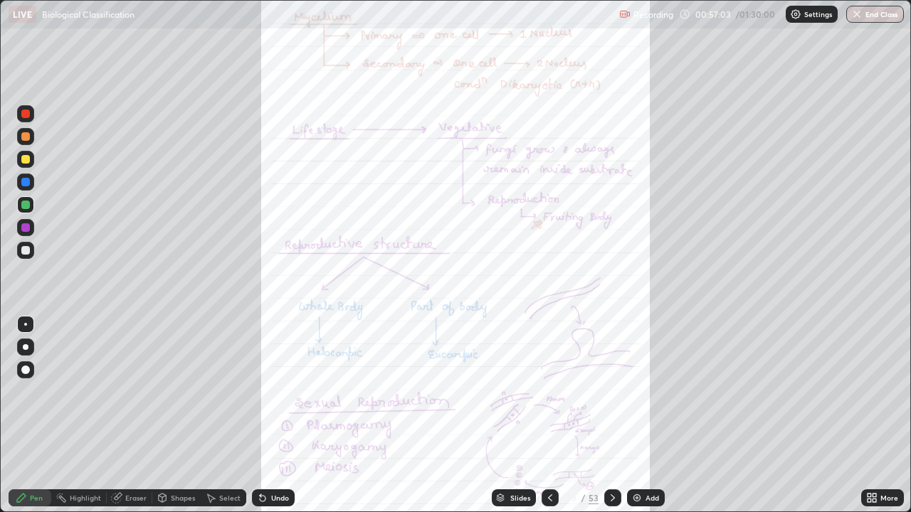
click at [548, 415] on icon at bounding box center [549, 497] width 11 height 11
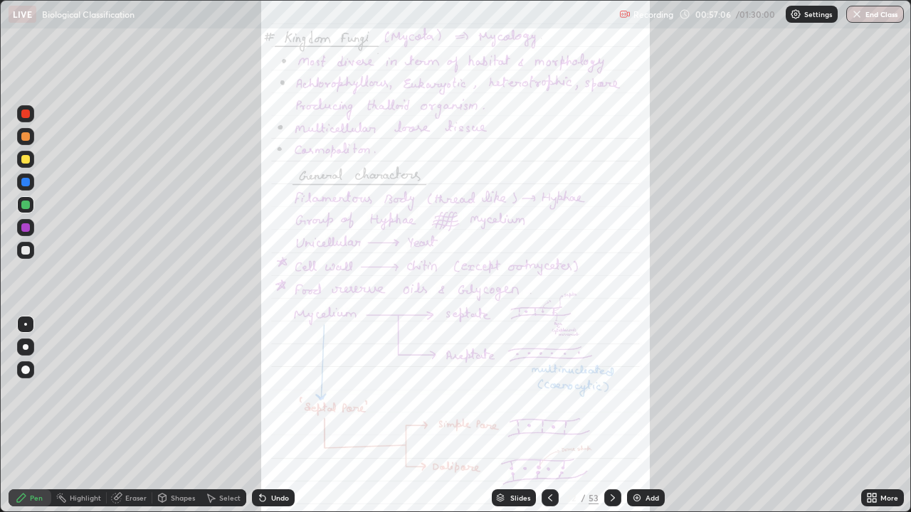
click at [873, 415] on icon at bounding box center [874, 496] width 4 height 4
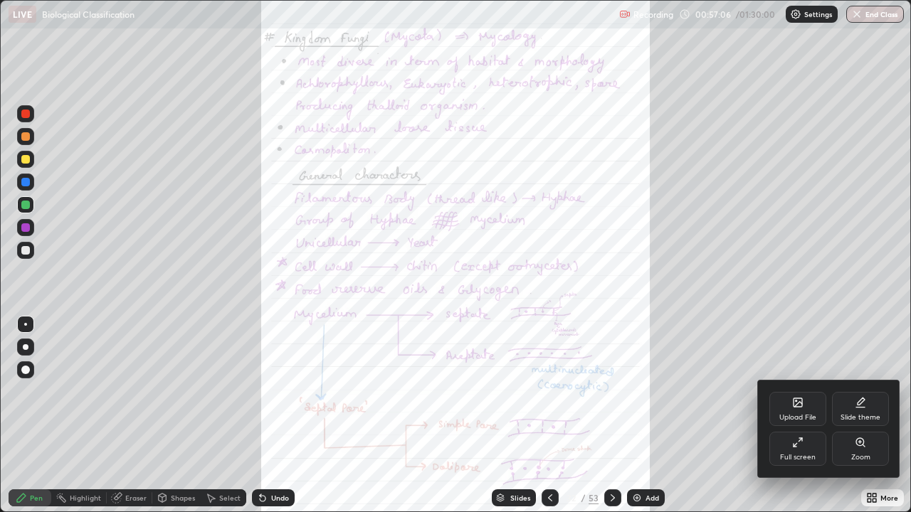
click at [857, 415] on icon at bounding box center [860, 442] width 8 height 8
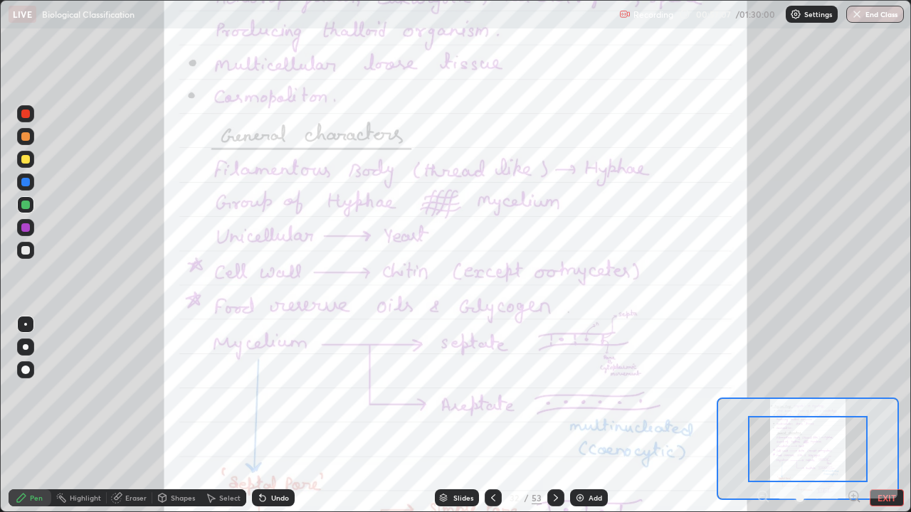
click at [857, 415] on icon at bounding box center [858, 500] width 3 height 3
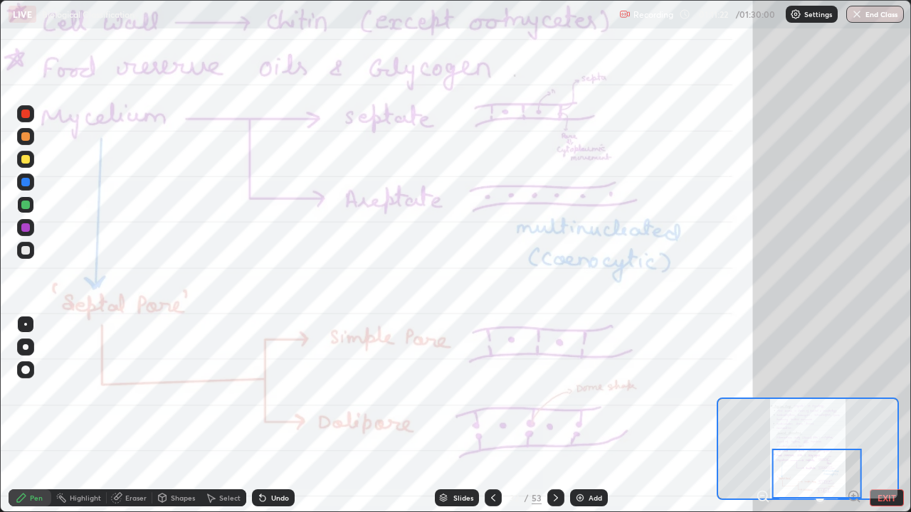
click at [552, 415] on icon at bounding box center [555, 497] width 11 height 11
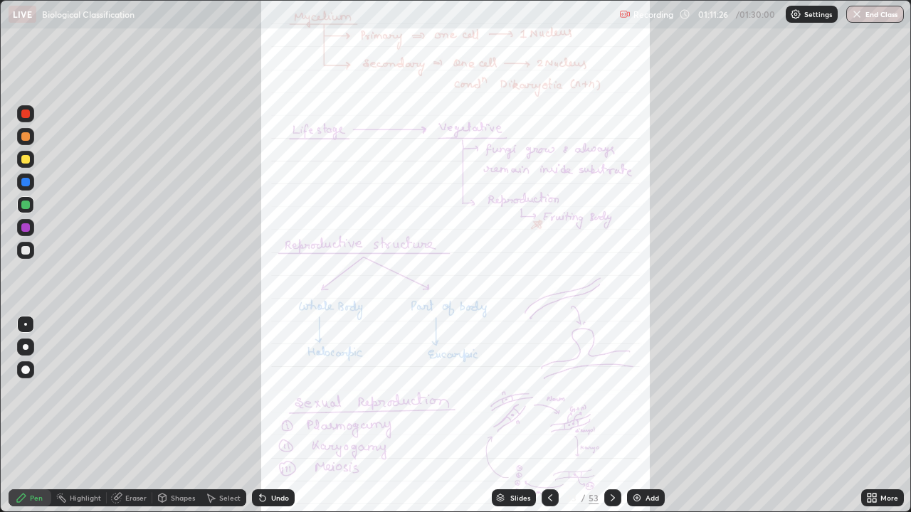
click at [874, 415] on icon at bounding box center [874, 496] width 4 height 4
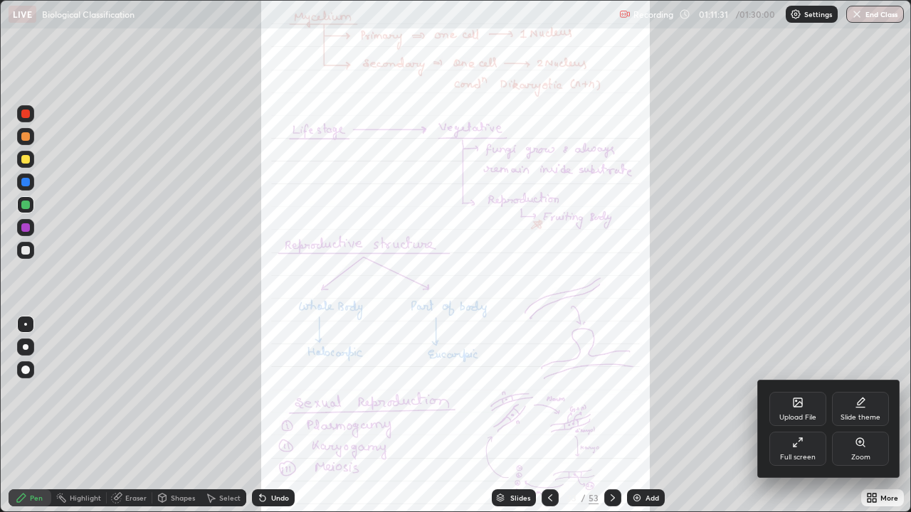
click at [854, 415] on icon at bounding box center [859, 442] width 11 height 11
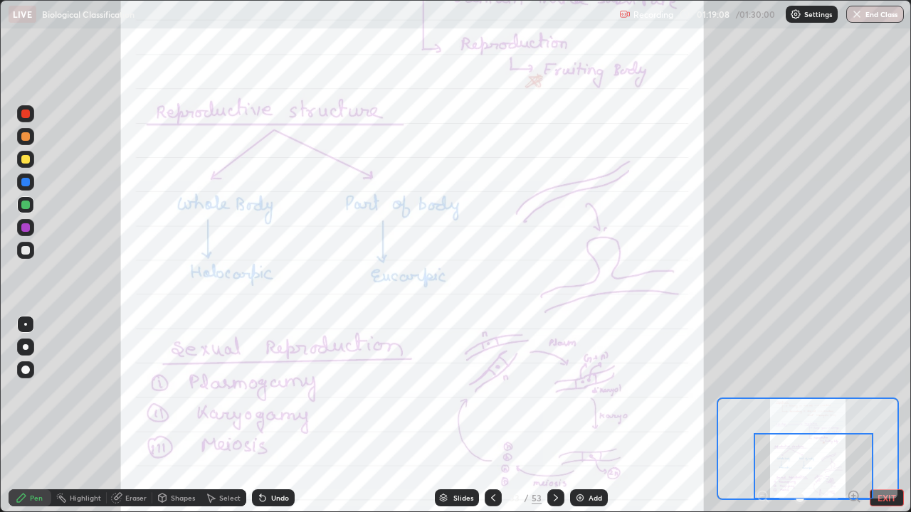
click at [853, 415] on div at bounding box center [813, 466] width 120 height 66
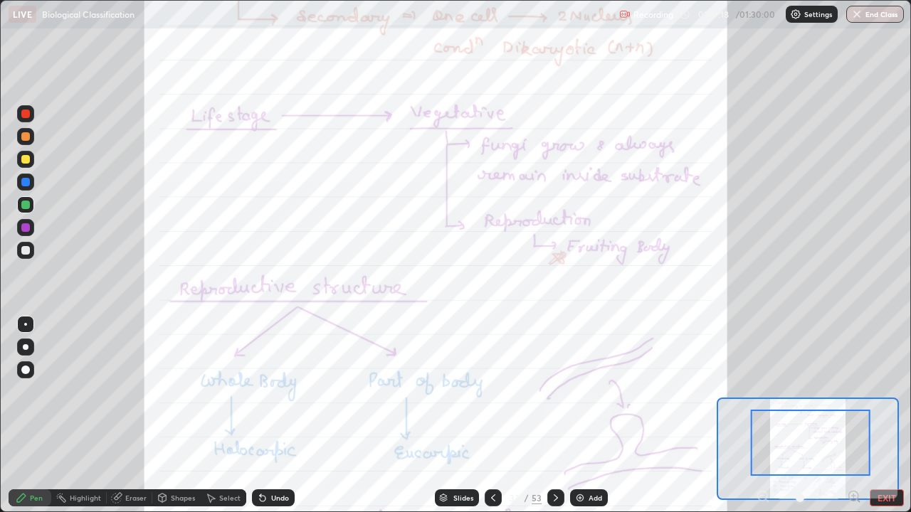
click at [853, 415] on icon at bounding box center [854, 496] width 4 height 0
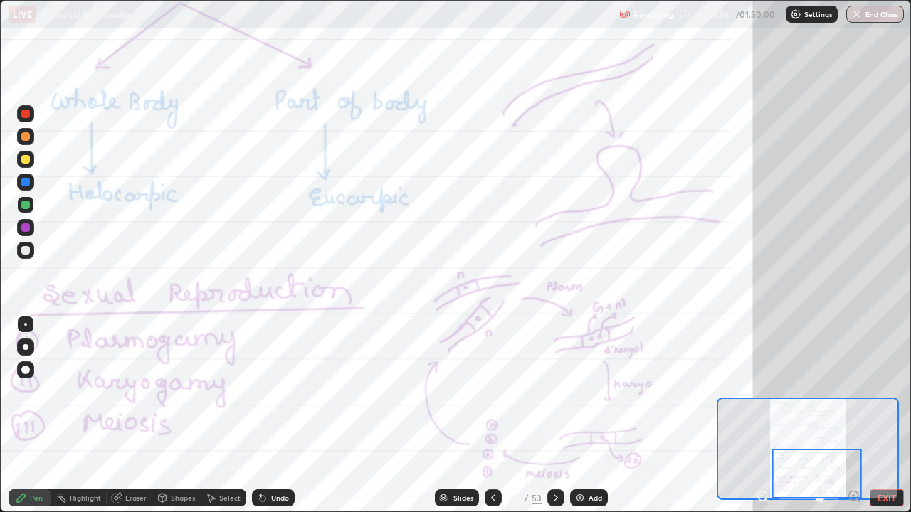
click at [560, 415] on div at bounding box center [555, 497] width 17 height 17
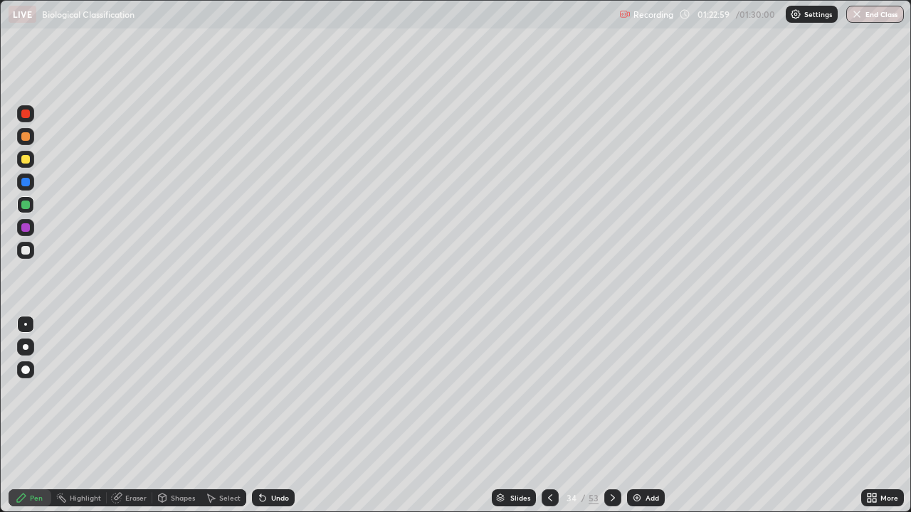
click at [617, 415] on div at bounding box center [612, 497] width 17 height 17
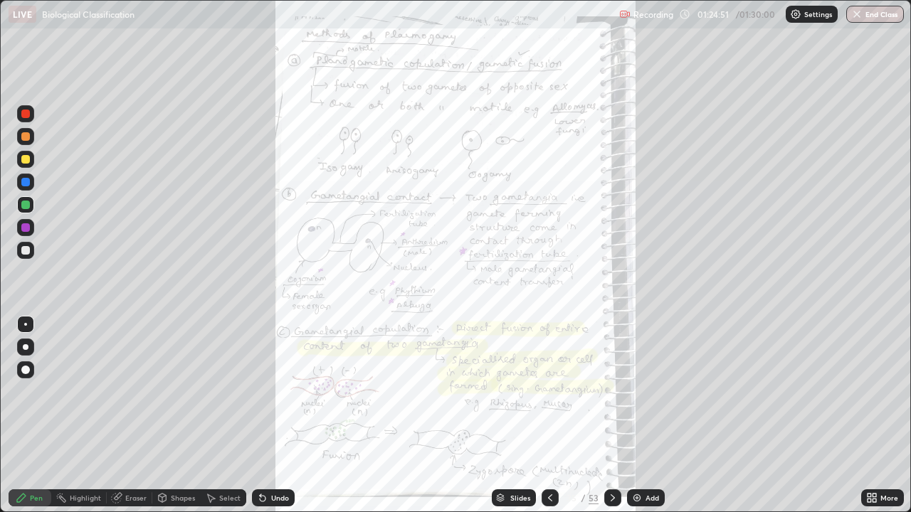
click at [885, 18] on button "End Class" at bounding box center [875, 14] width 58 height 17
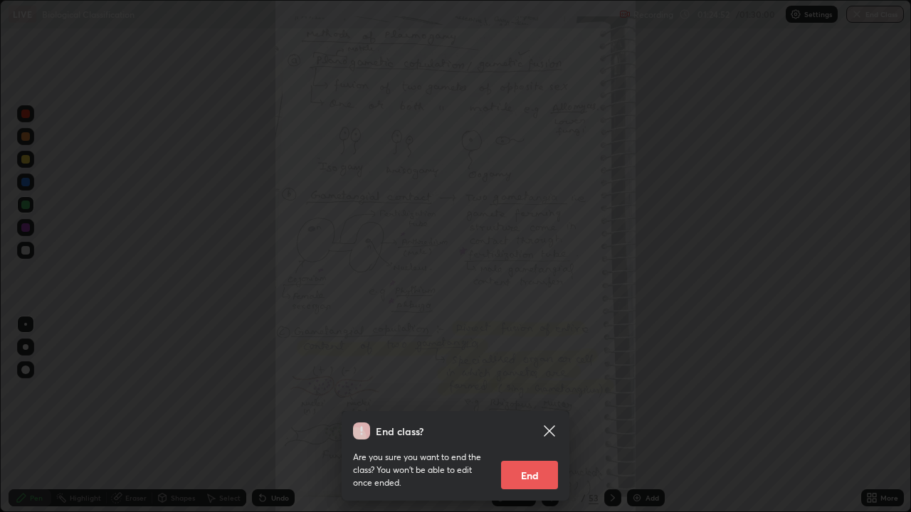
click at [543, 415] on button "End" at bounding box center [529, 475] width 57 height 28
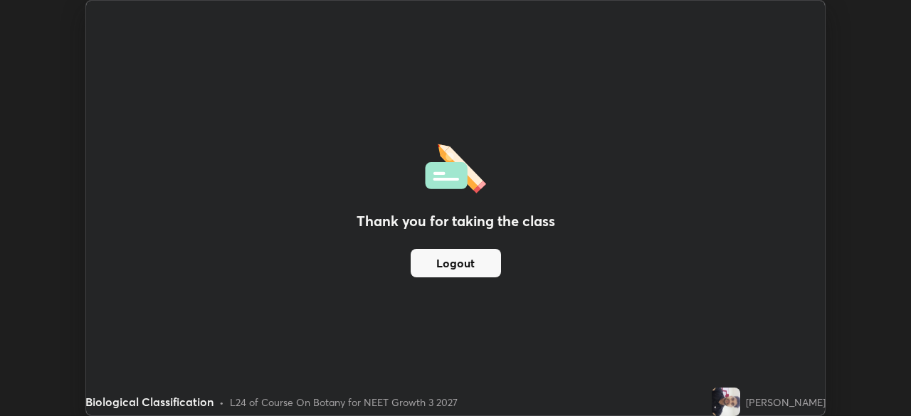
scroll to position [70722, 70227]
click at [479, 260] on button "Logout" at bounding box center [455, 263] width 90 height 28
click at [552, 314] on div "Thank you for taking the class Logout" at bounding box center [455, 208] width 738 height 415
